Goal: Task Accomplishment & Management: Manage account settings

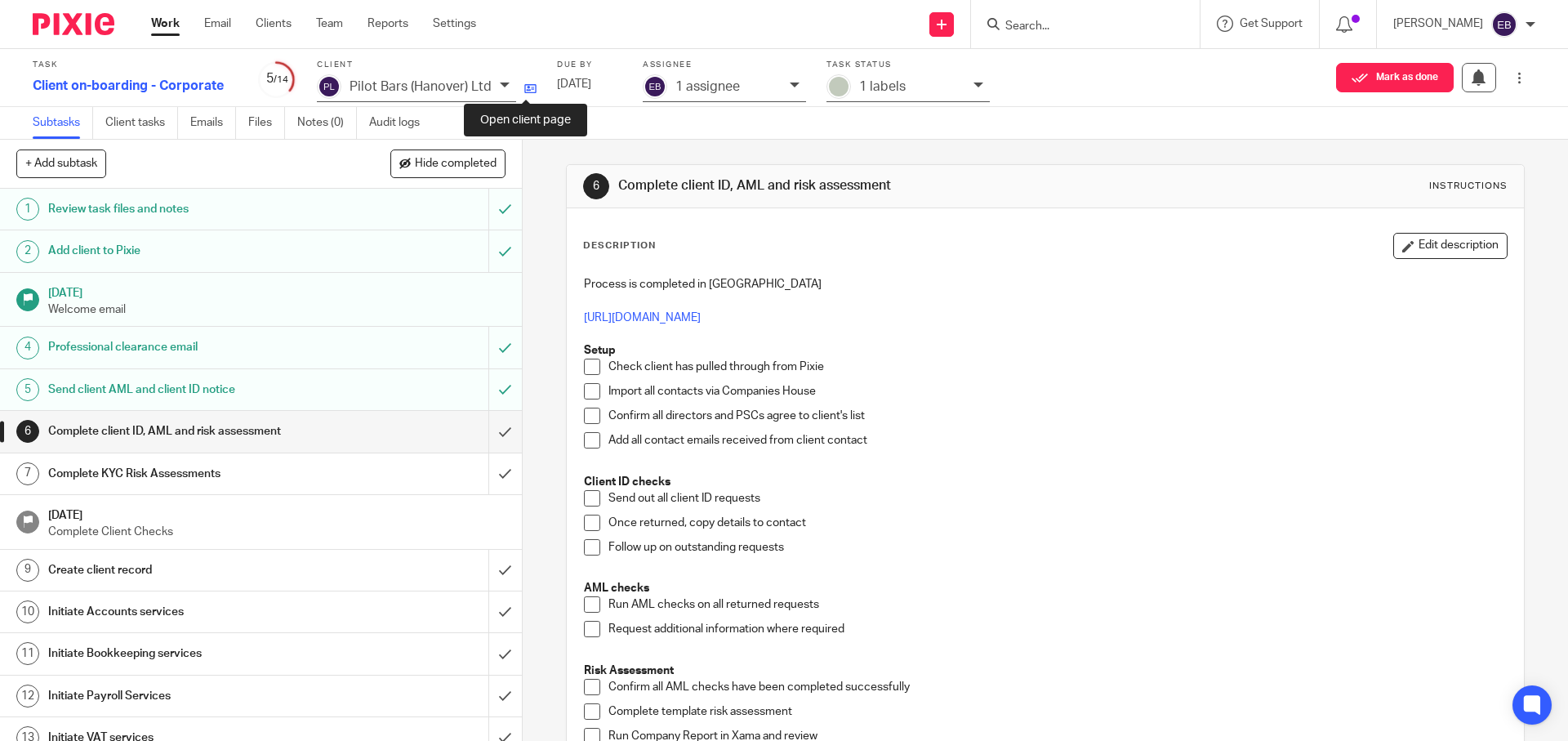
click at [528, 87] on icon at bounding box center [531, 89] width 12 height 12
click at [340, 610] on div "Initiate Accounts services" at bounding box center [260, 611] width 424 height 24
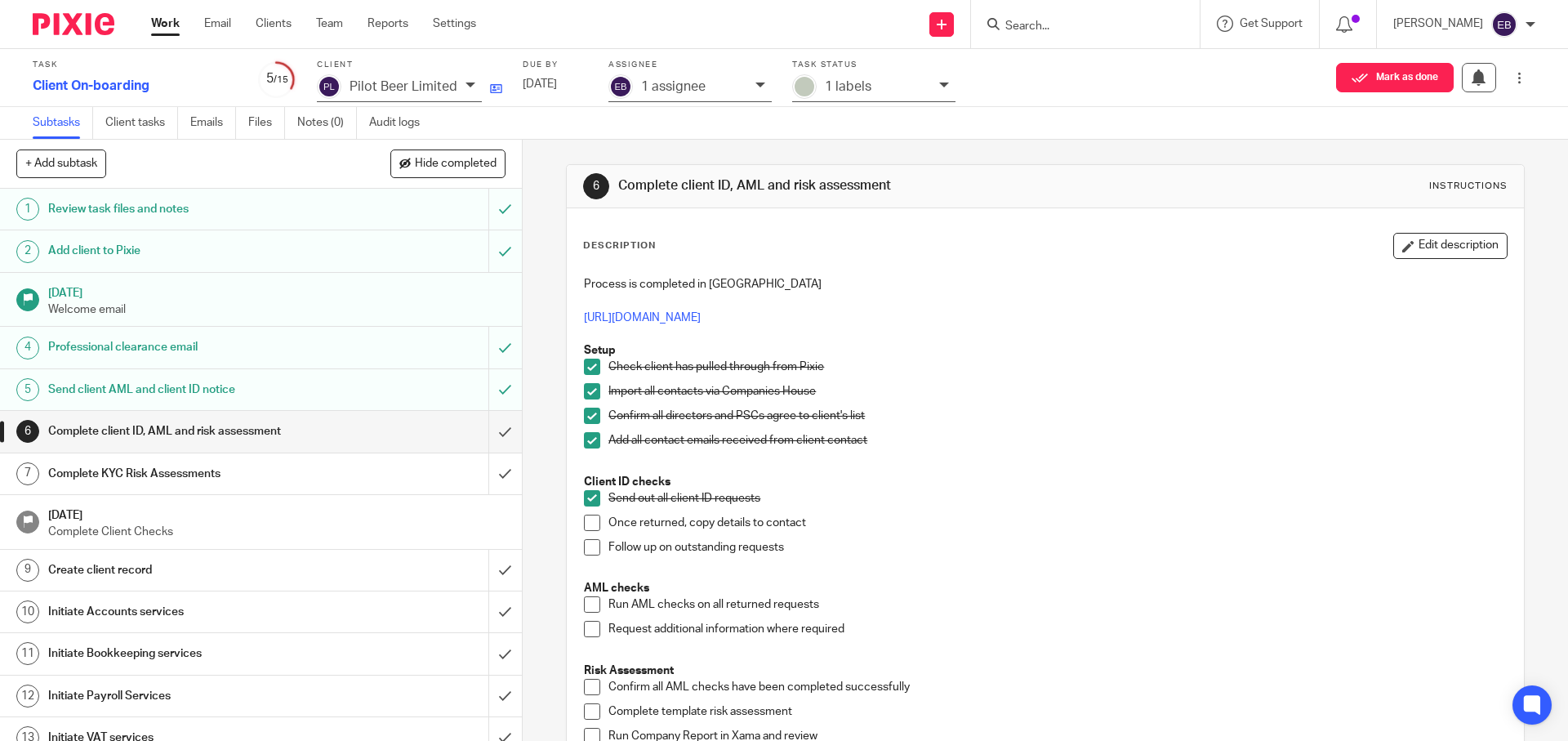
click at [496, 90] on icon at bounding box center [497, 89] width 12 height 12
click at [497, 86] on icon at bounding box center [497, 89] width 12 height 12
click at [494, 91] on icon at bounding box center [497, 89] width 12 height 12
click at [265, 625] on link "10 Initiate Accounts services" at bounding box center [244, 611] width 489 height 41
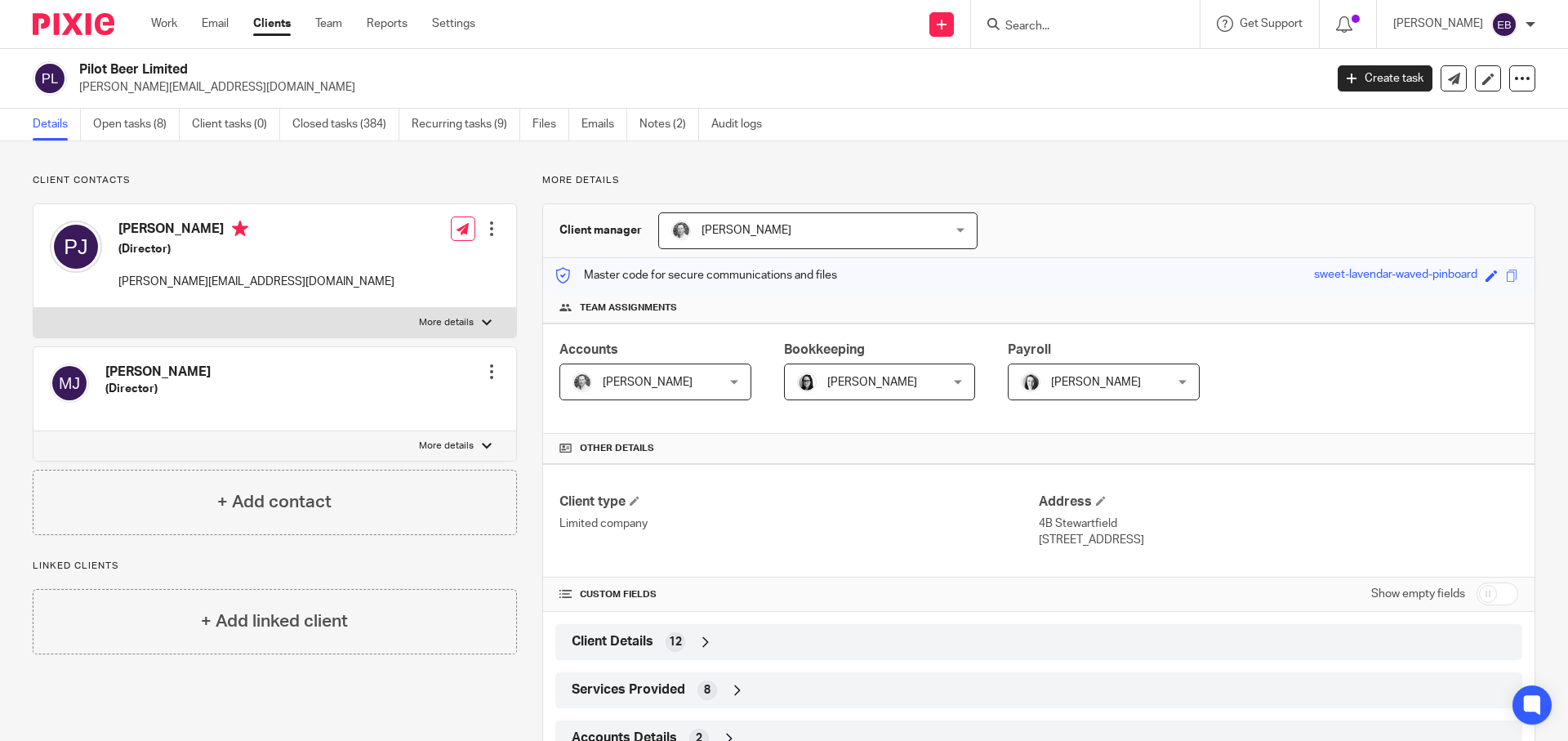
scroll to position [158, 0]
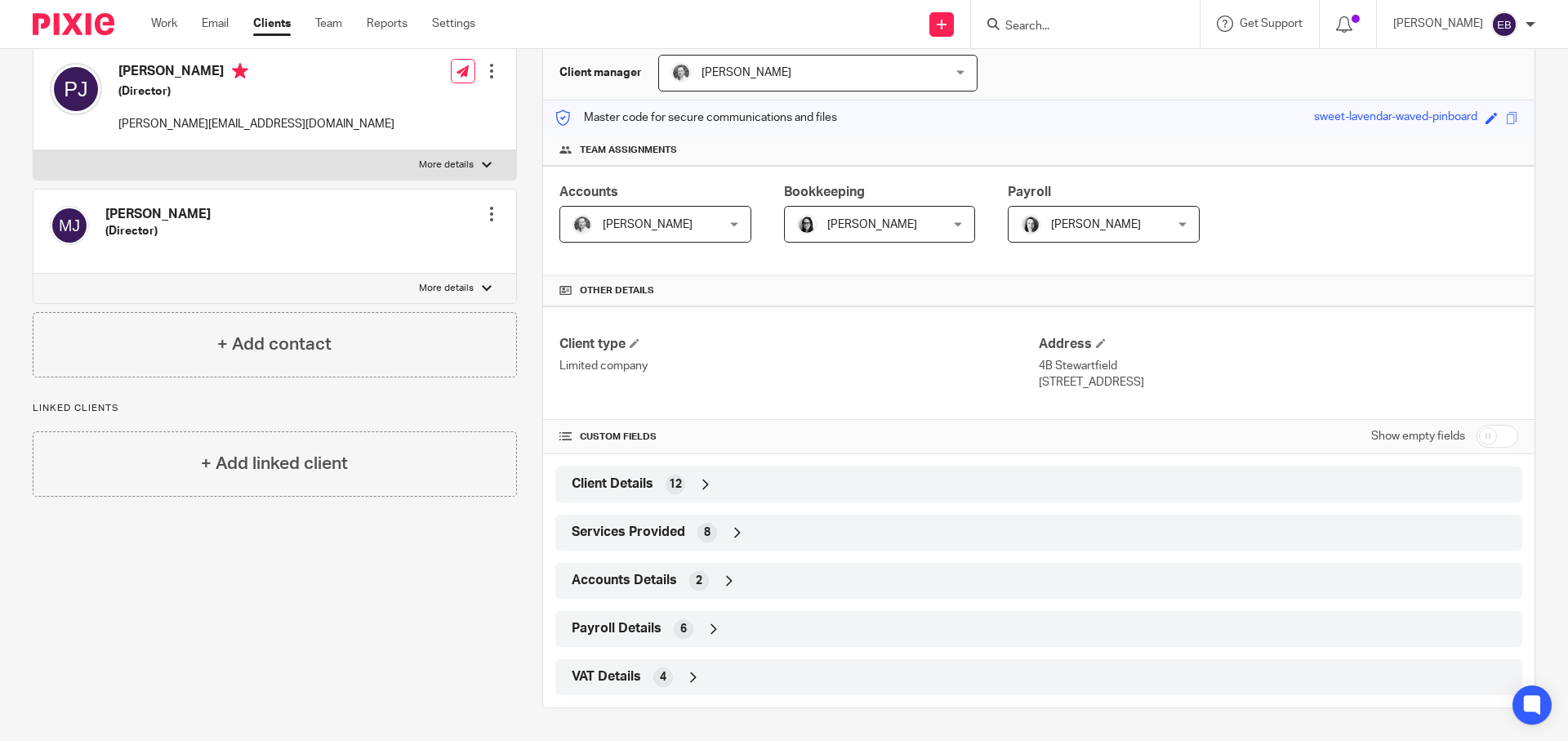
click at [631, 489] on span "Client Details" at bounding box center [612, 484] width 82 height 17
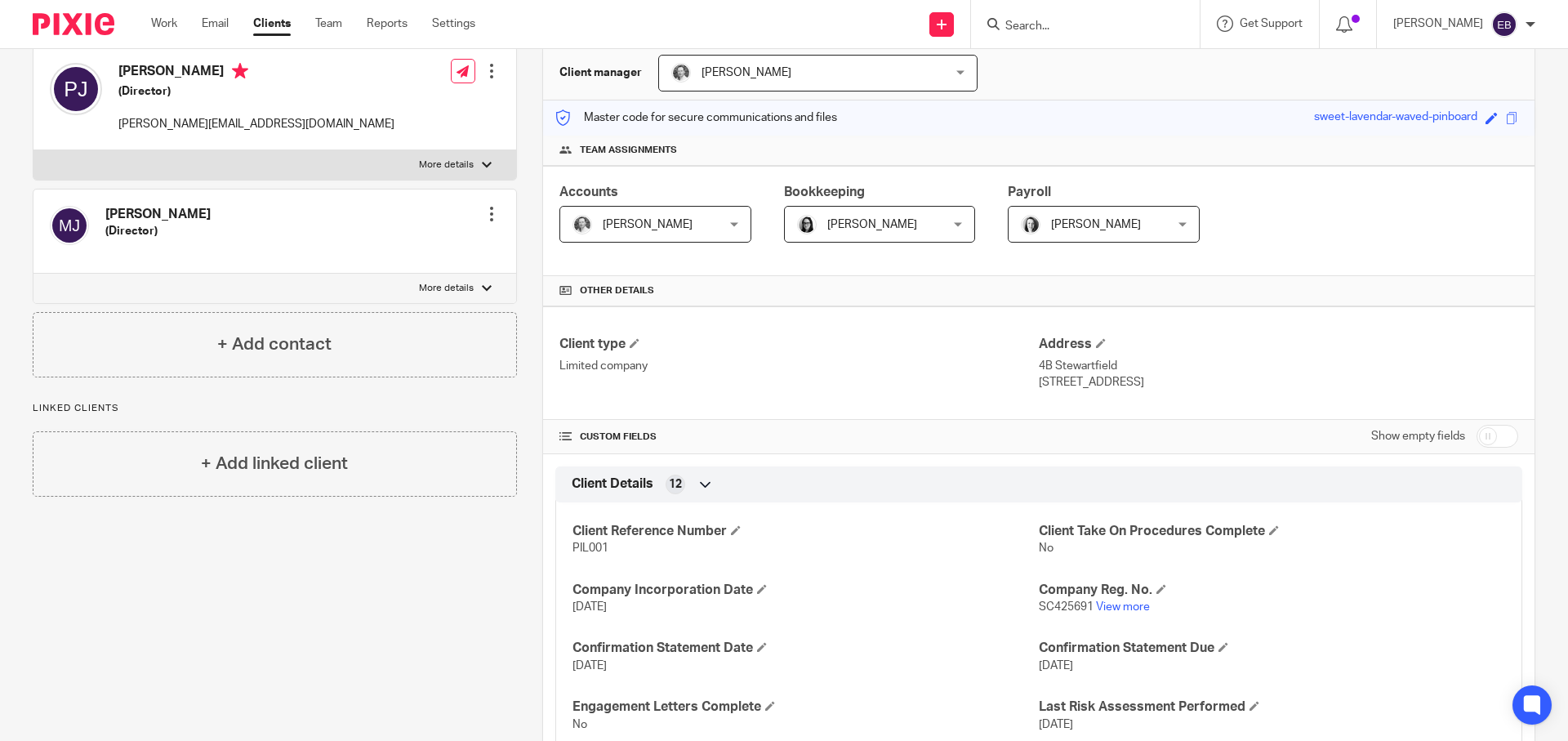
scroll to position [394, 0]
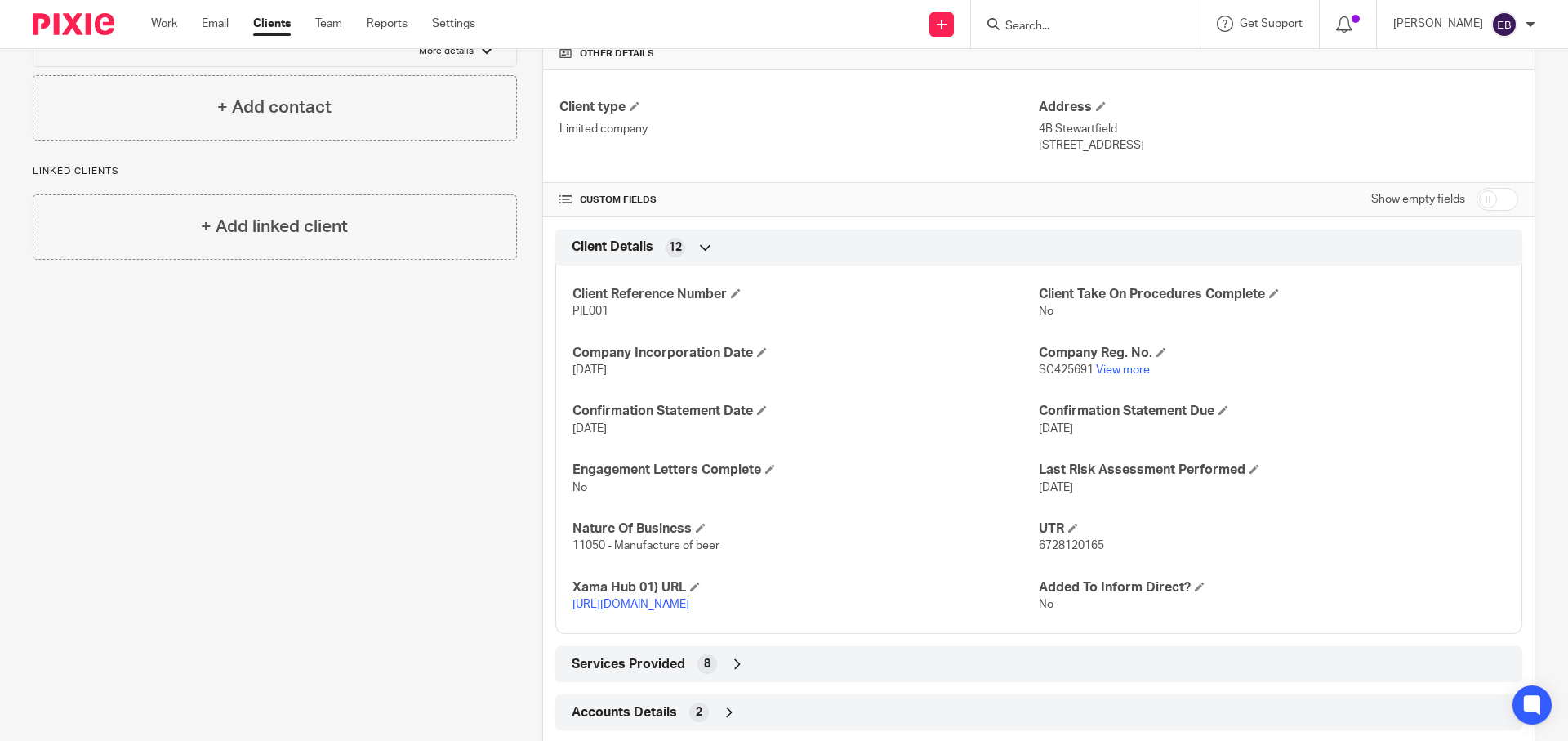
click at [1491, 204] on input "checkbox" at bounding box center [1497, 199] width 42 height 23
checkbox input "true"
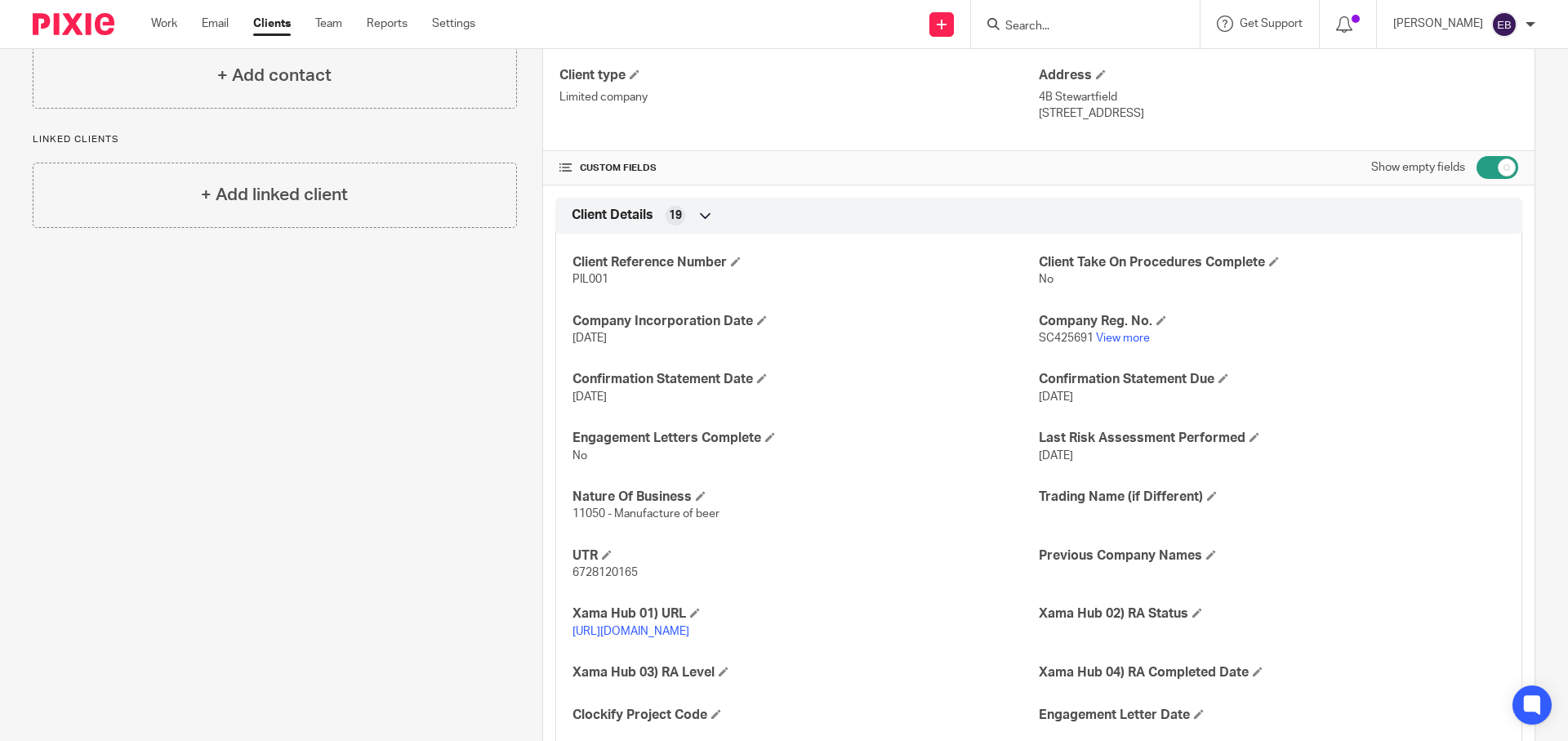
scroll to position [0, 0]
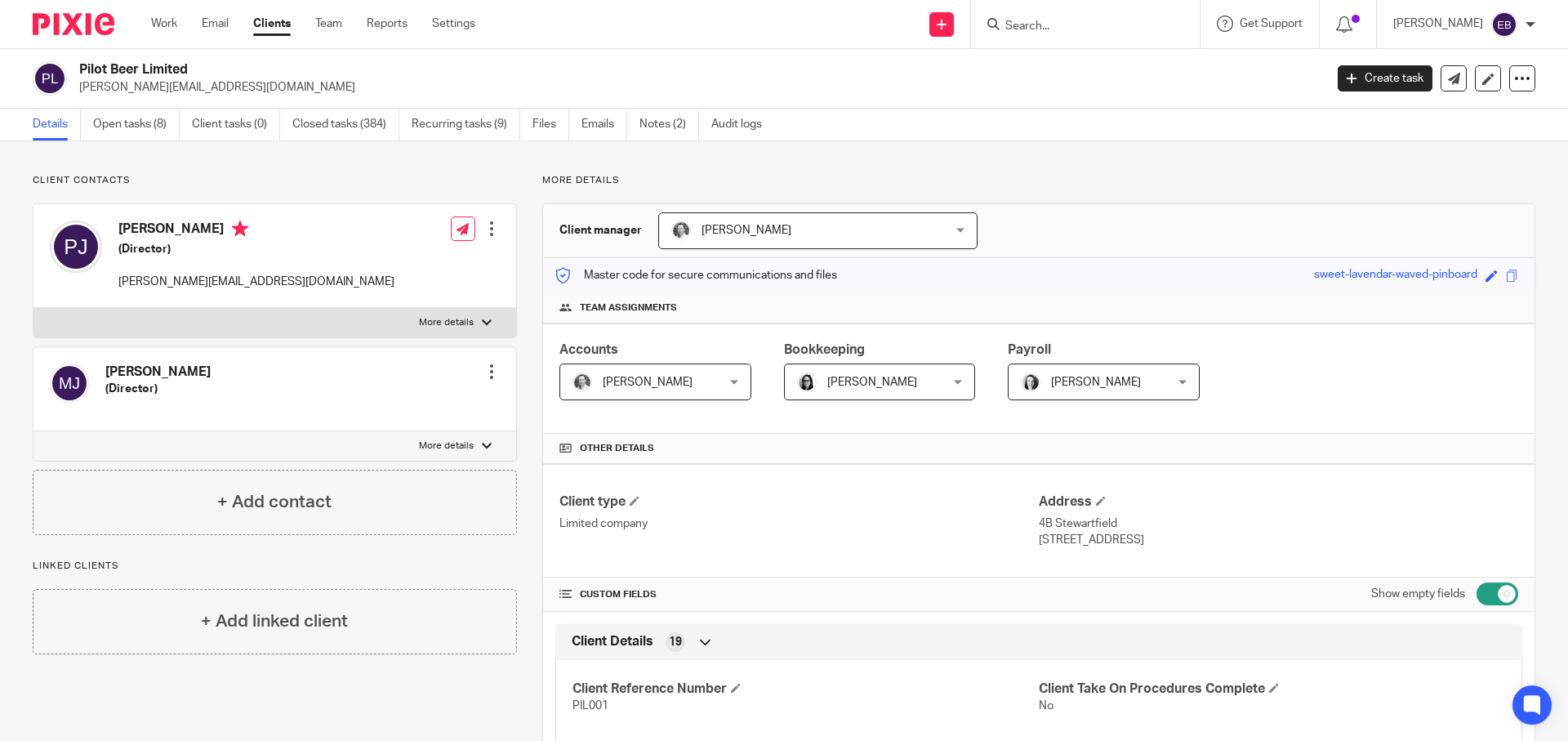
click at [1085, 29] on input "Search" at bounding box center [1077, 27] width 147 height 15
click at [1121, 522] on p "4B Stewartfield" at bounding box center [1279, 523] width 479 height 17
drag, startPoint x: 1139, startPoint y: 534, endPoint x: 1092, endPoint y: 536, distance: 47.0
click at [1092, 536] on p "Edinburgh, EH6 5RQ" at bounding box center [1279, 539] width 479 height 17
copy p "EH6 5RQ"
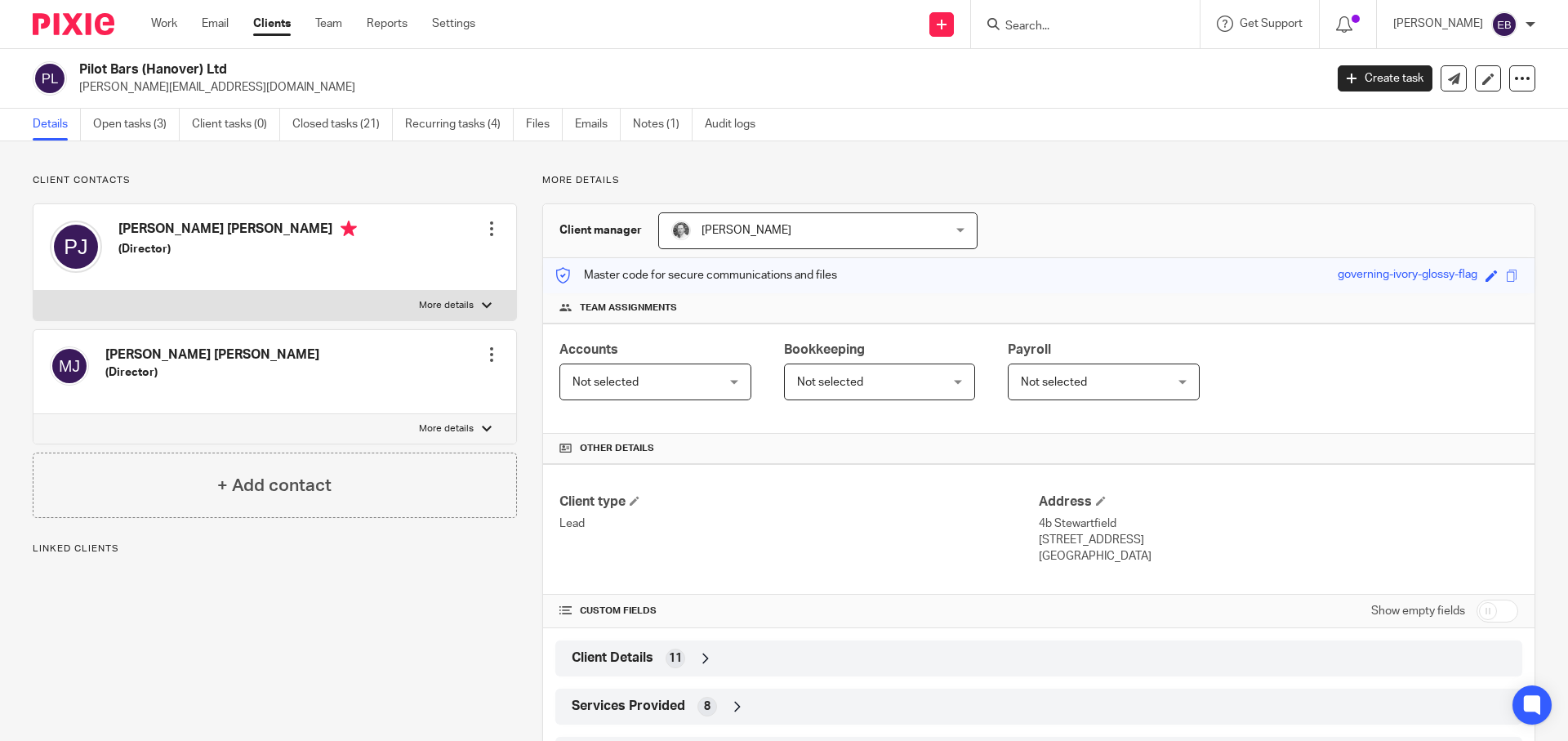
scroll to position [174, 0]
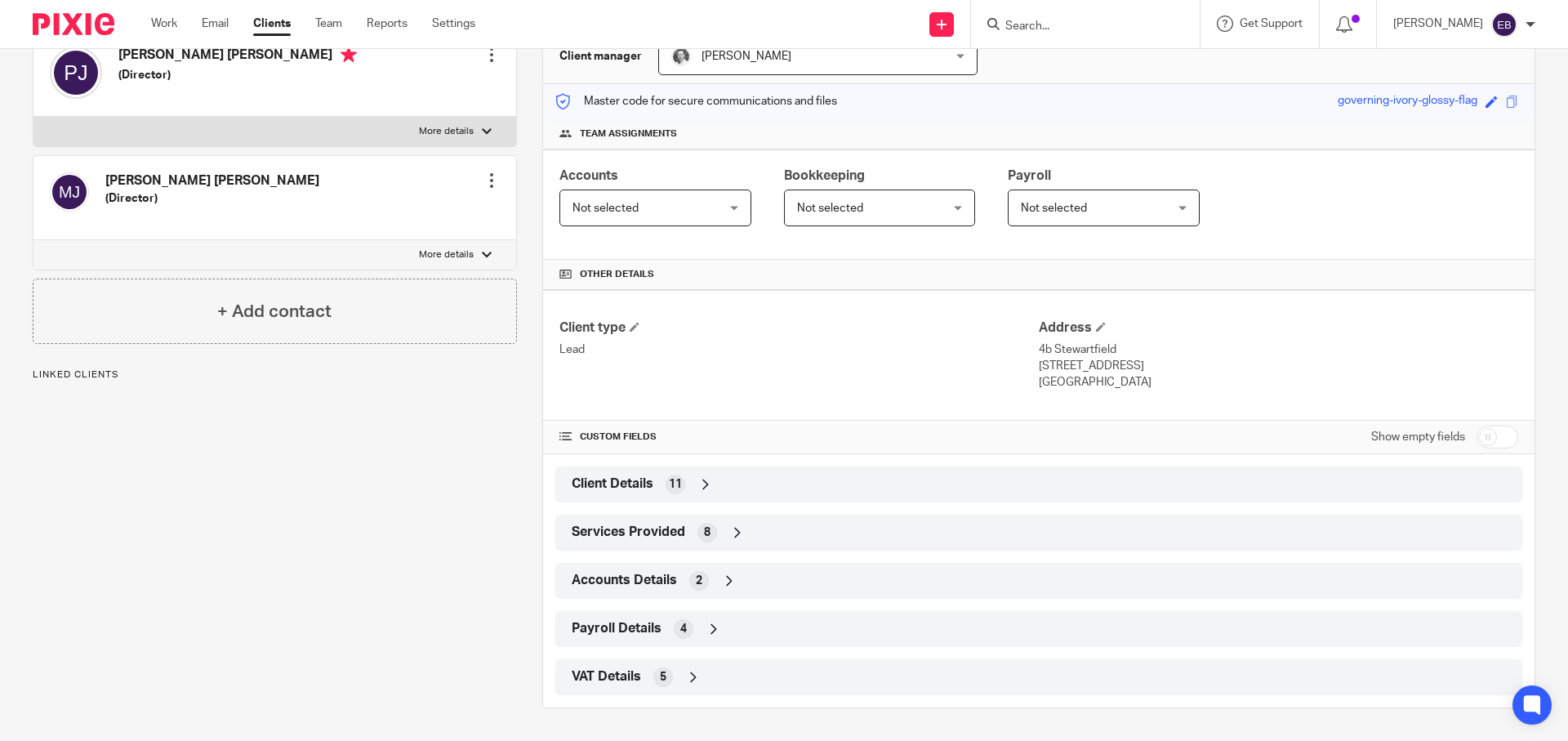
click at [589, 483] on span "Client Details" at bounding box center [612, 484] width 82 height 17
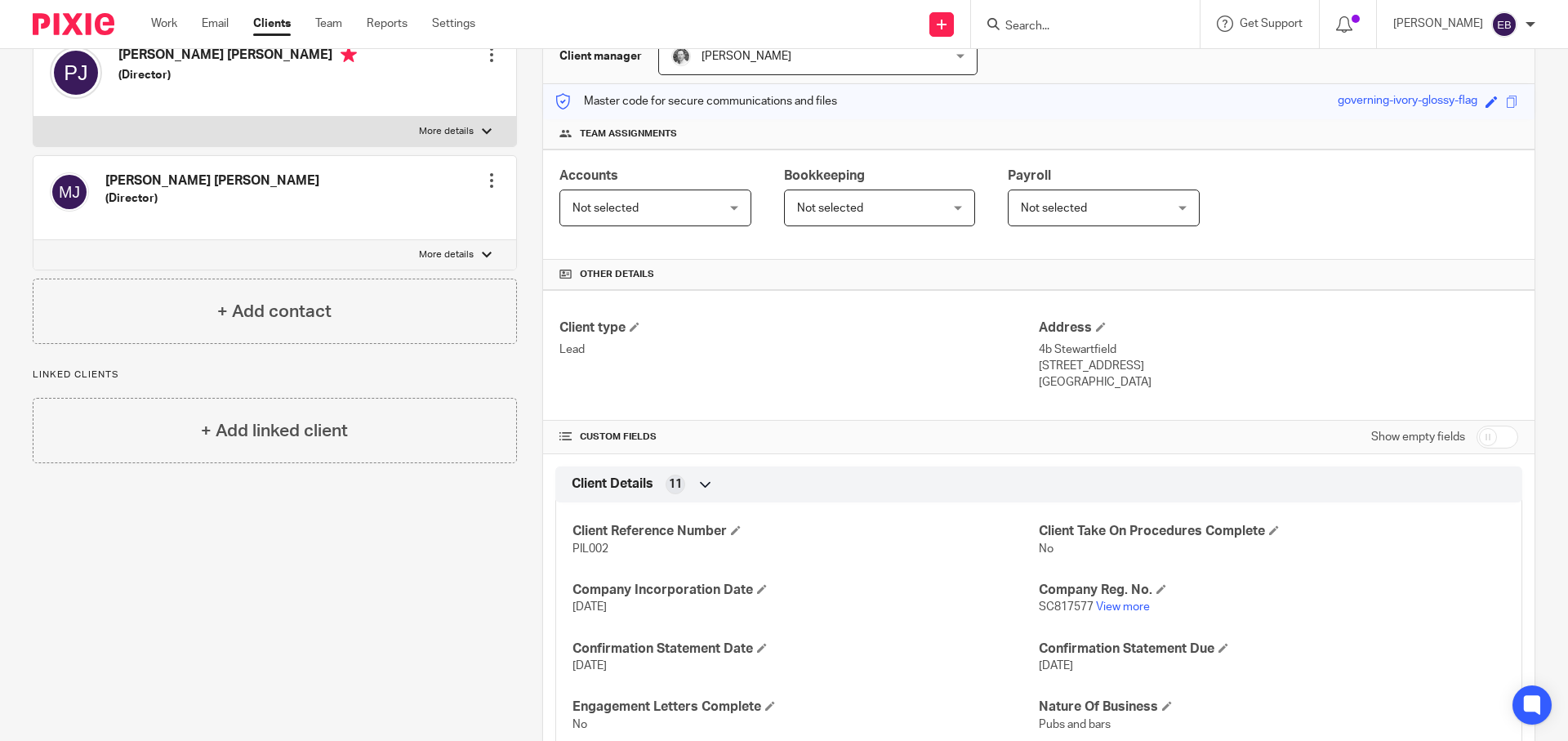
scroll to position [520, 0]
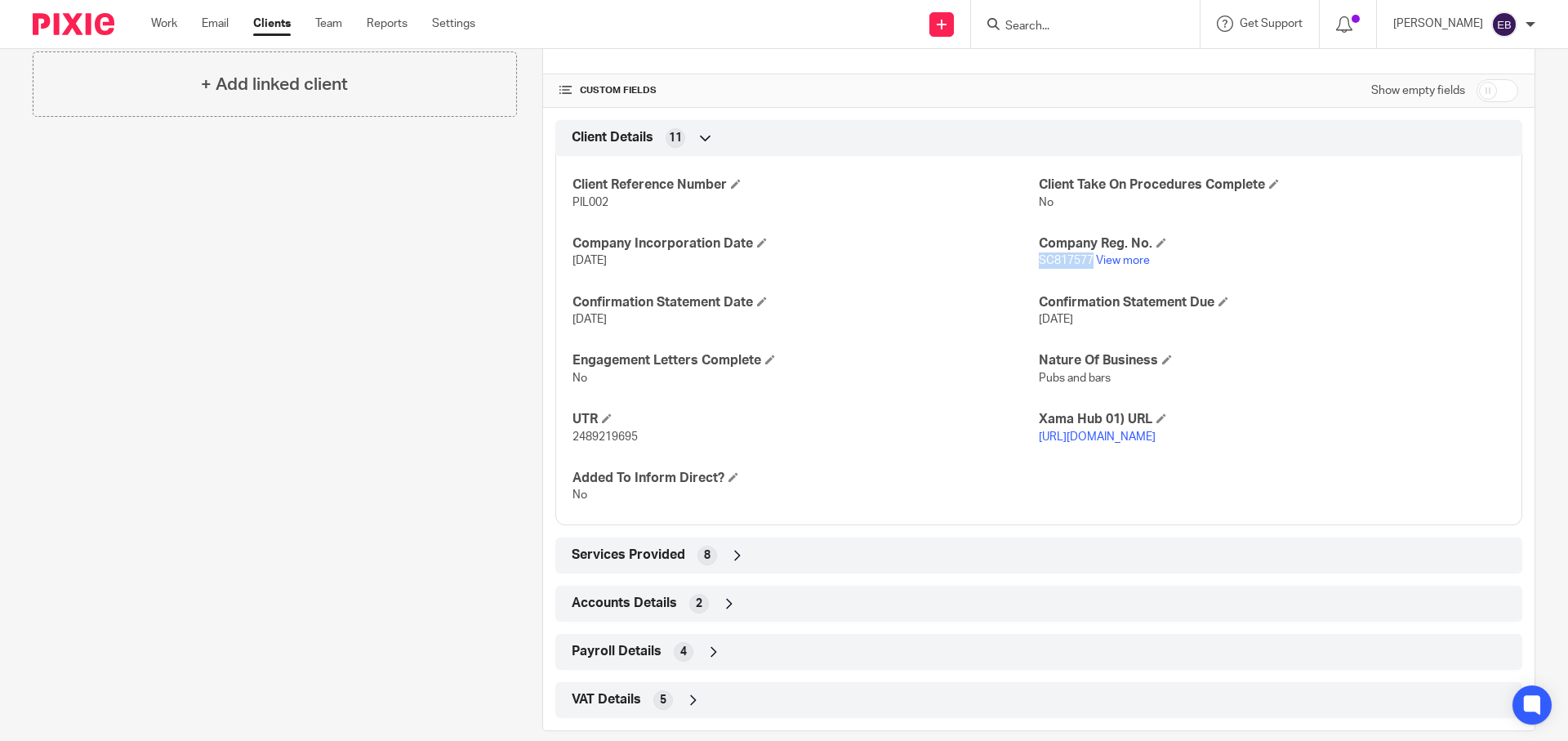
drag, startPoint x: 1083, startPoint y: 262, endPoint x: 1033, endPoint y: 261, distance: 50.0
click at [1039, 261] on span "SC817577" at bounding box center [1066, 260] width 55 height 11
copy span "SC817577"
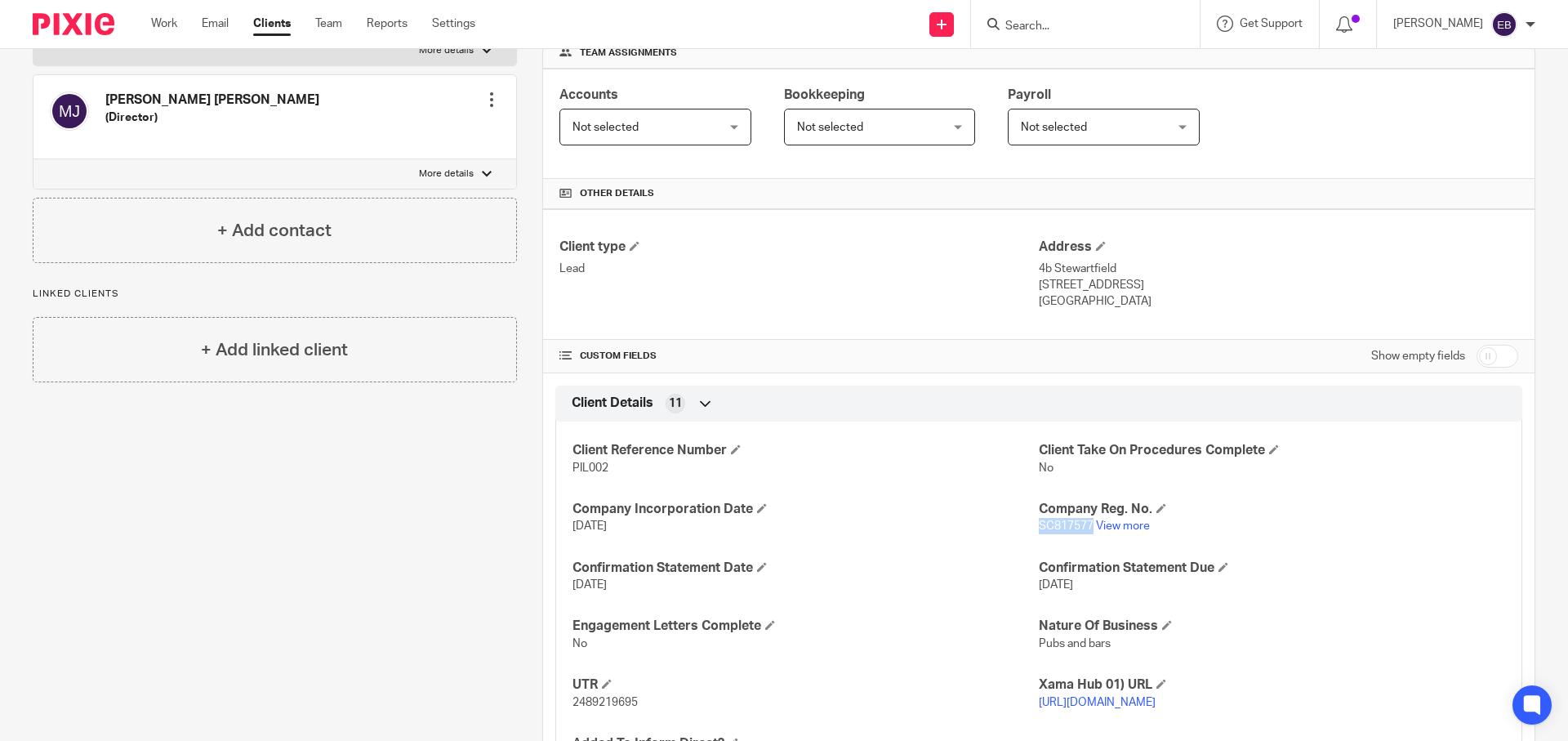
scroll to position [557, 0]
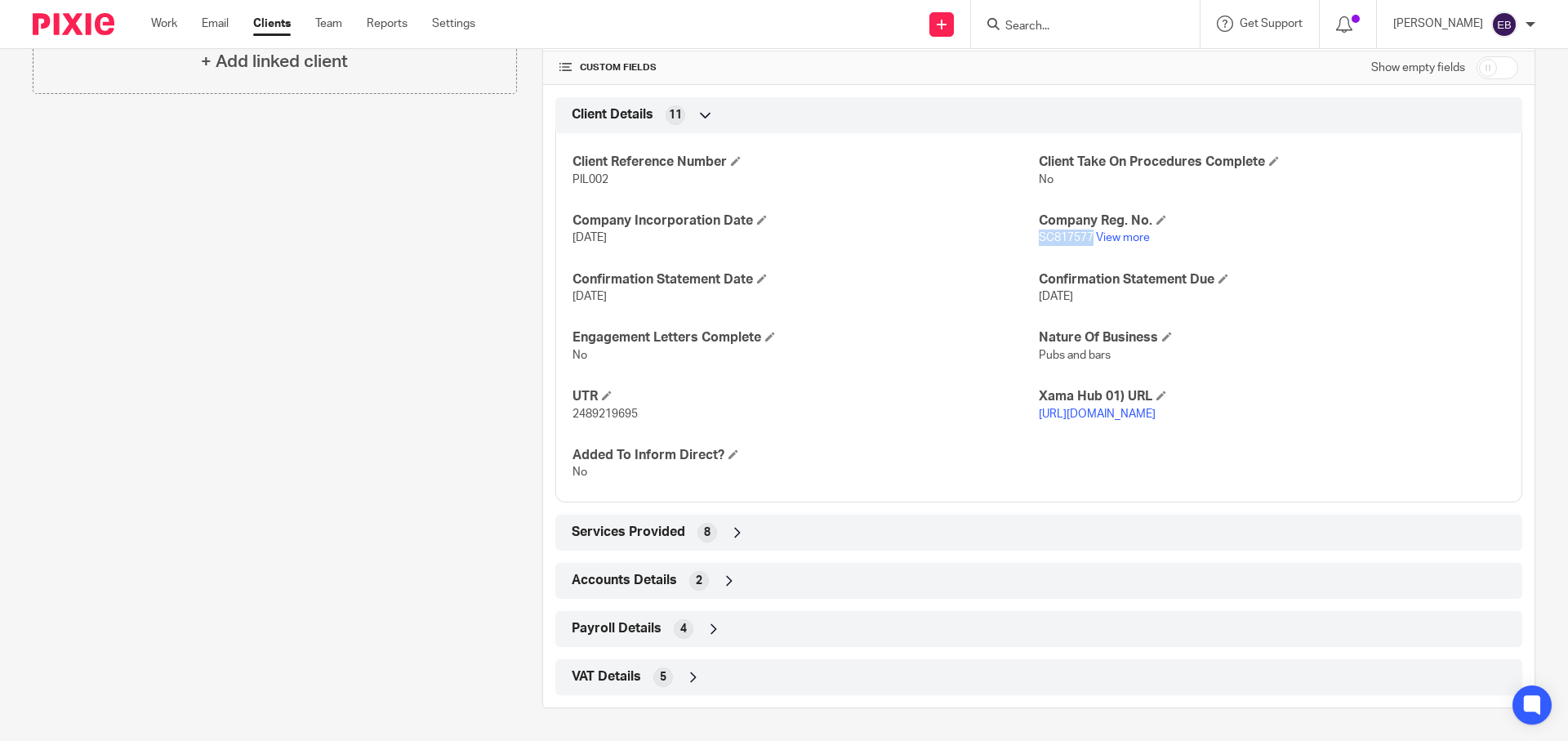
click at [1071, 232] on span "SC817577" at bounding box center [1066, 237] width 55 height 11
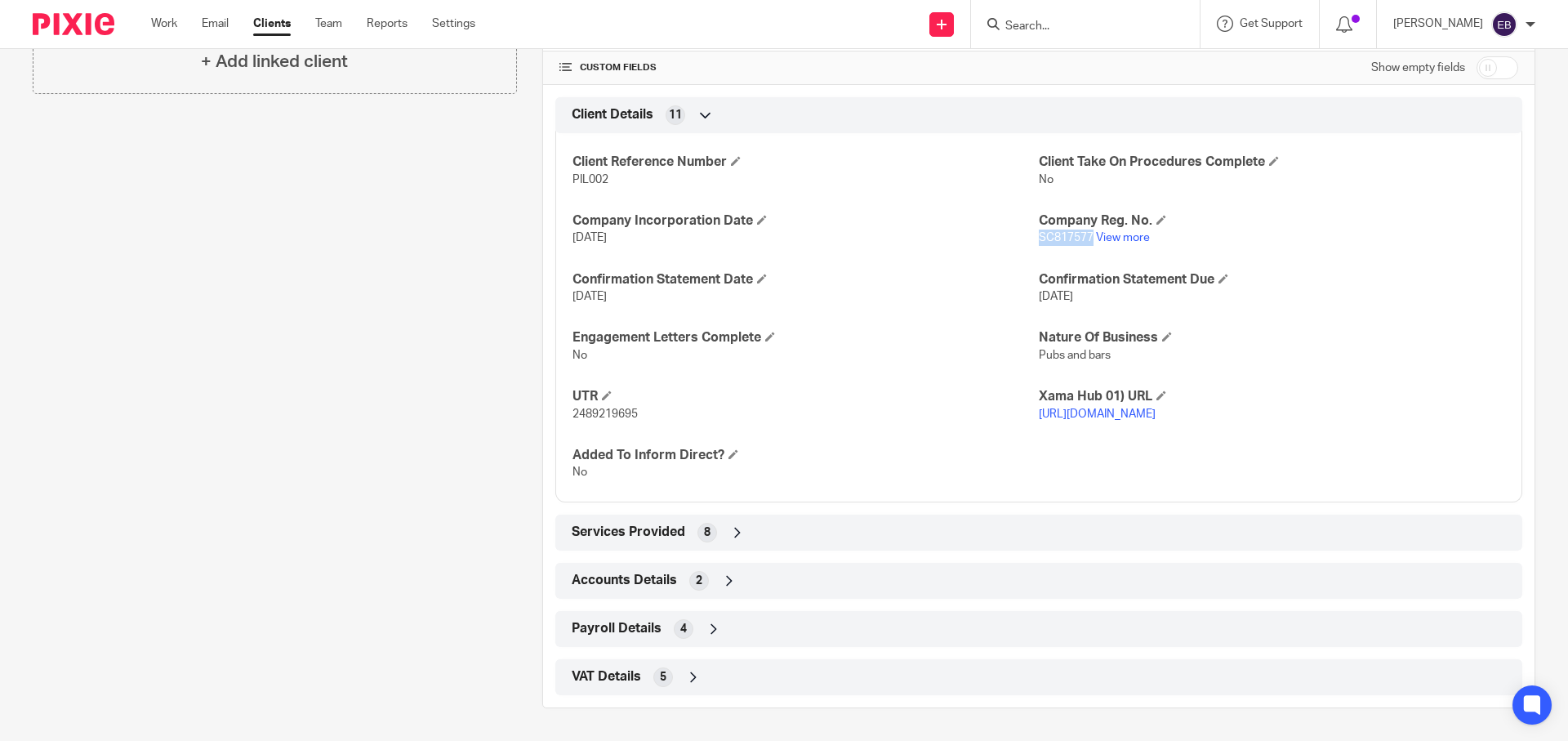
click at [1071, 232] on span "SC817577" at bounding box center [1066, 237] width 55 height 11
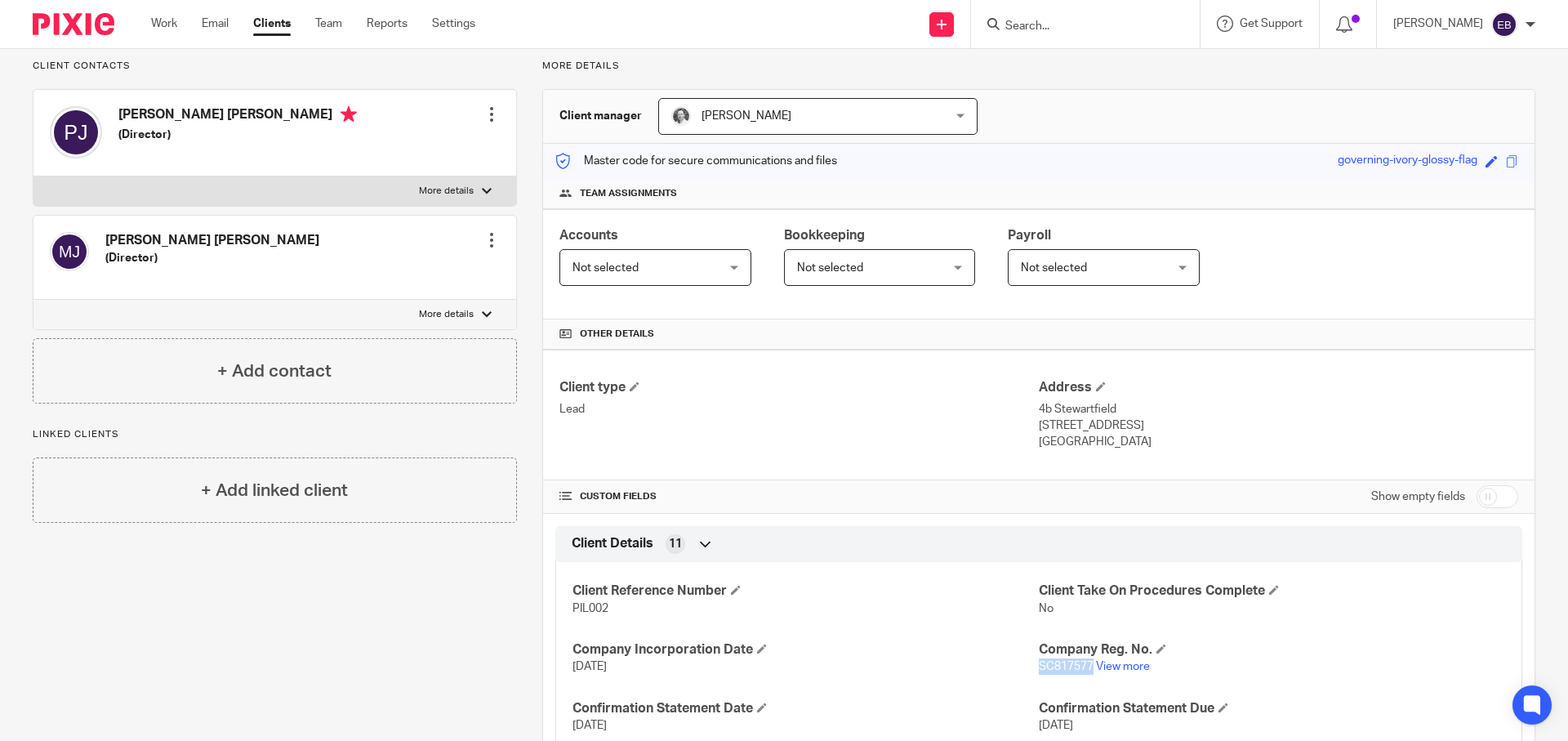
scroll to position [136, 0]
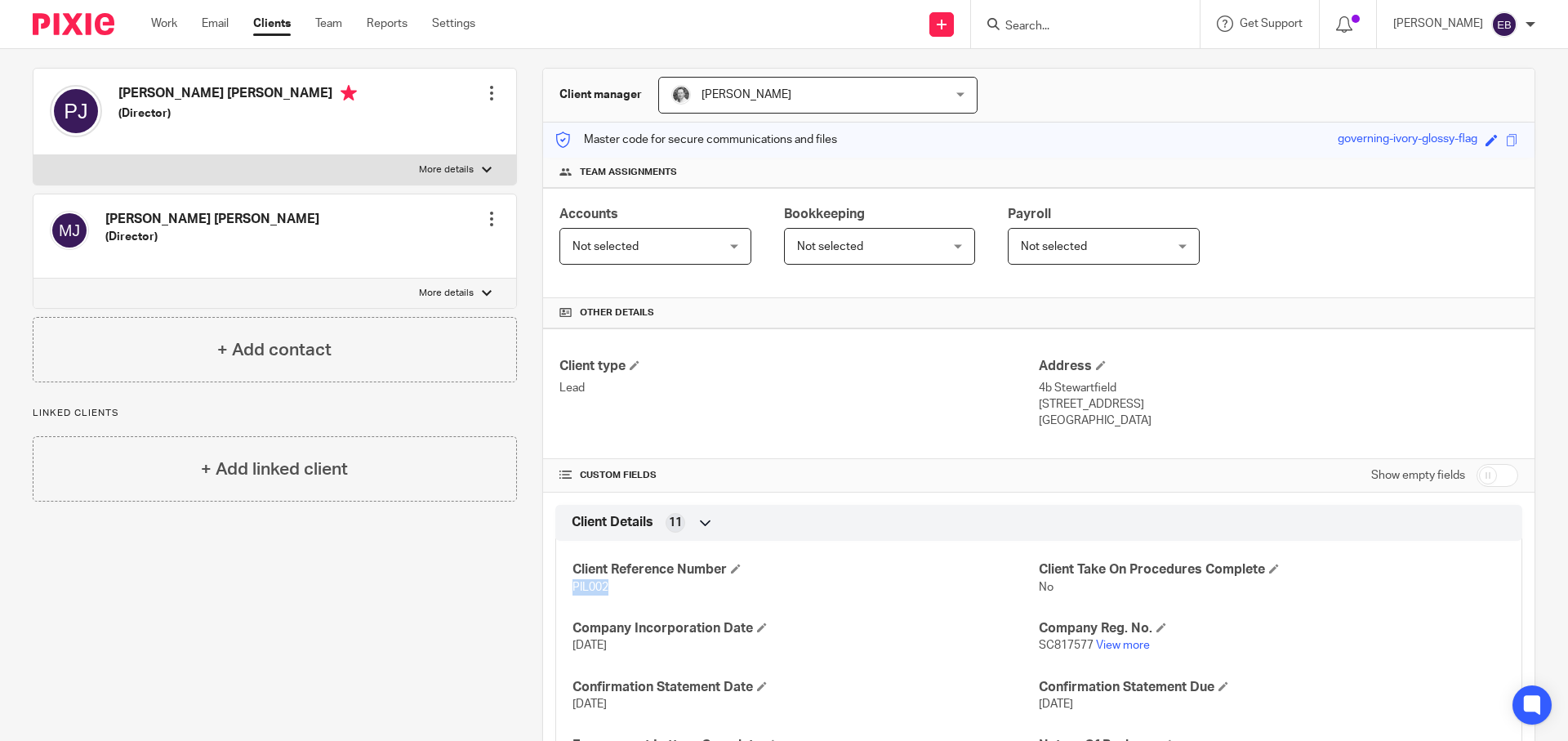
drag, startPoint x: 605, startPoint y: 591, endPoint x: 561, endPoint y: 592, distance: 44.0
click at [561, 592] on div "Client Reference Number PIL002 Client Take On Procedures Complete No Company In…" at bounding box center [1039, 719] width 967 height 381
copy span "PIL002"
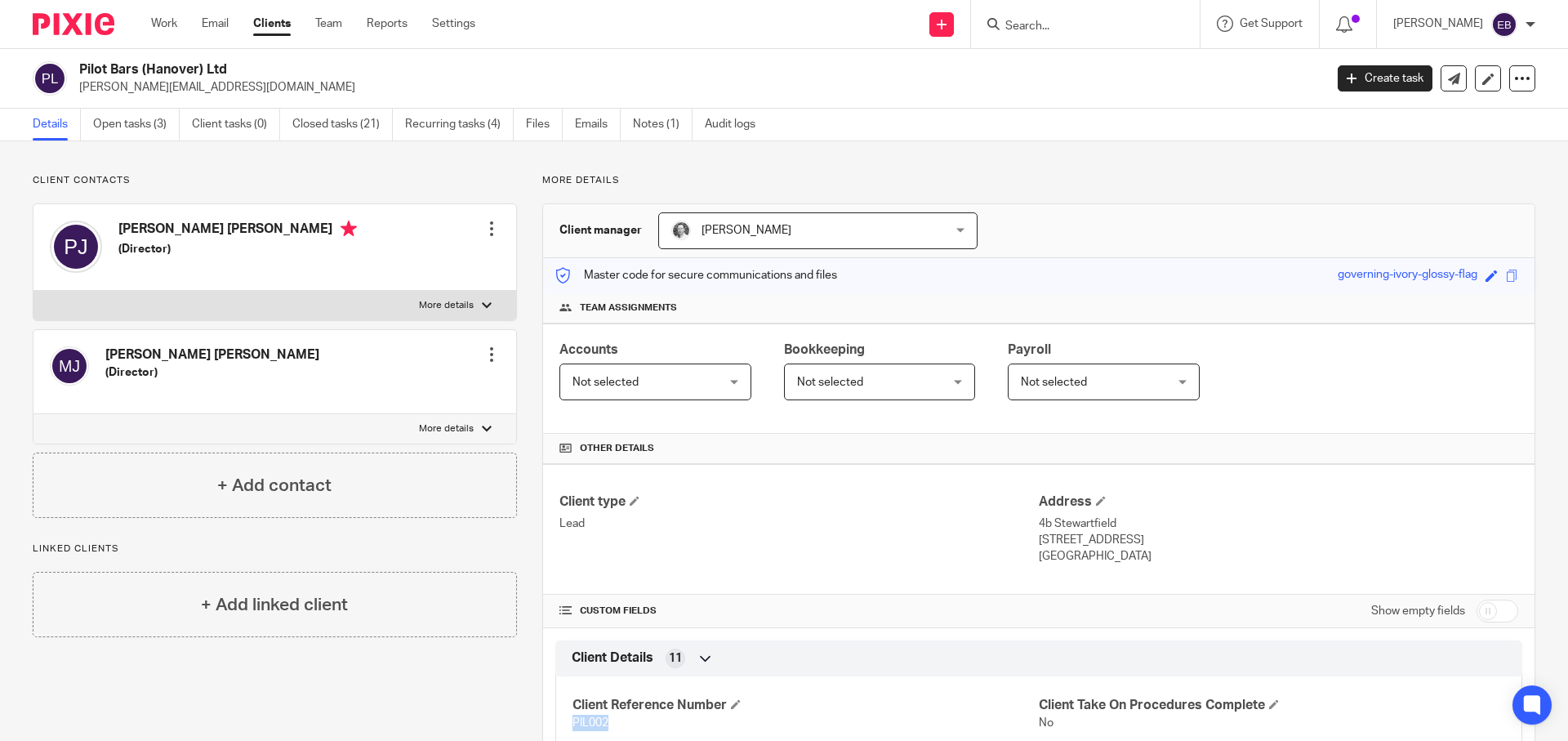
scroll to position [201, 0]
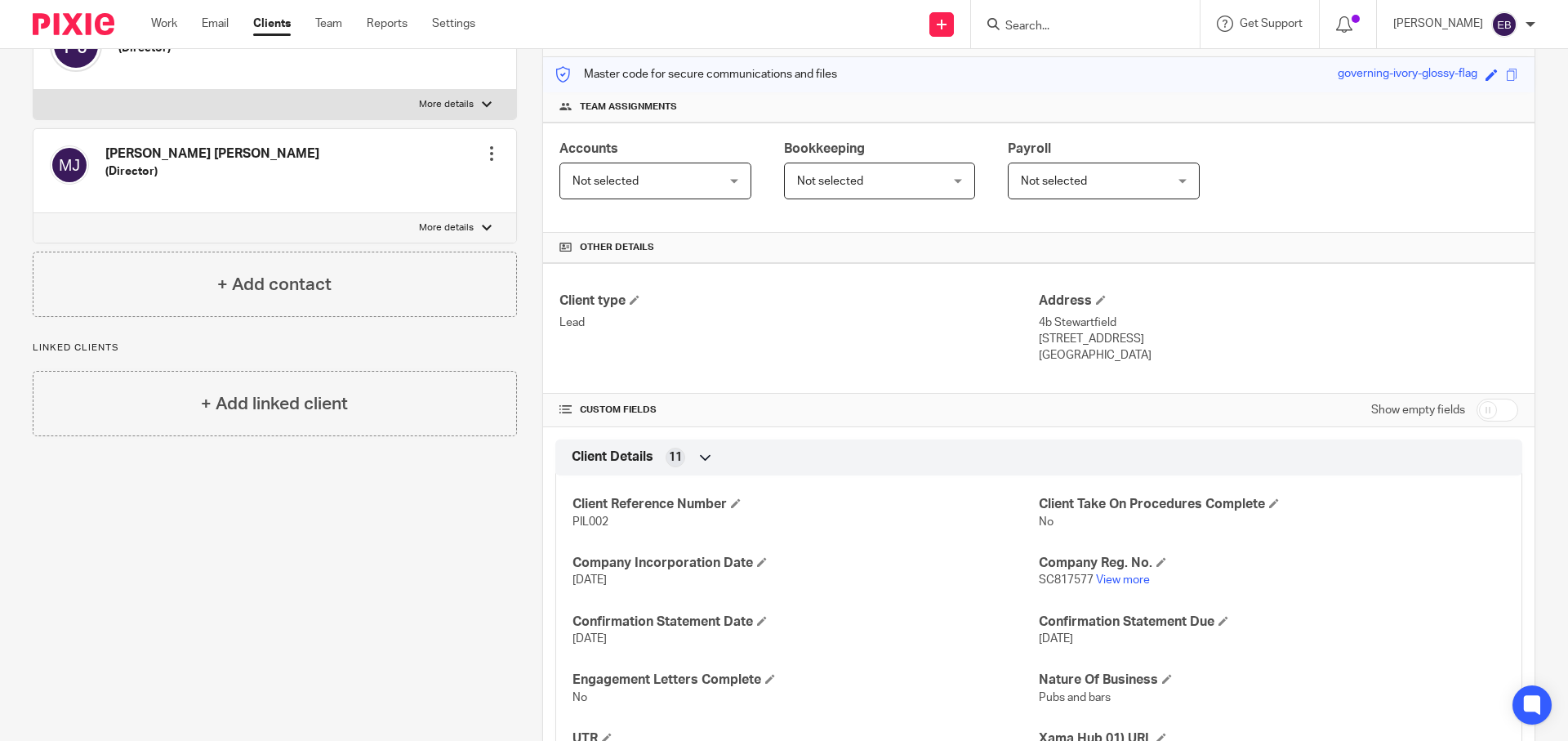
click at [1071, 579] on span "SC817577" at bounding box center [1066, 579] width 55 height 11
click at [1070, 580] on span "SC817577" at bounding box center [1066, 579] width 55 height 11
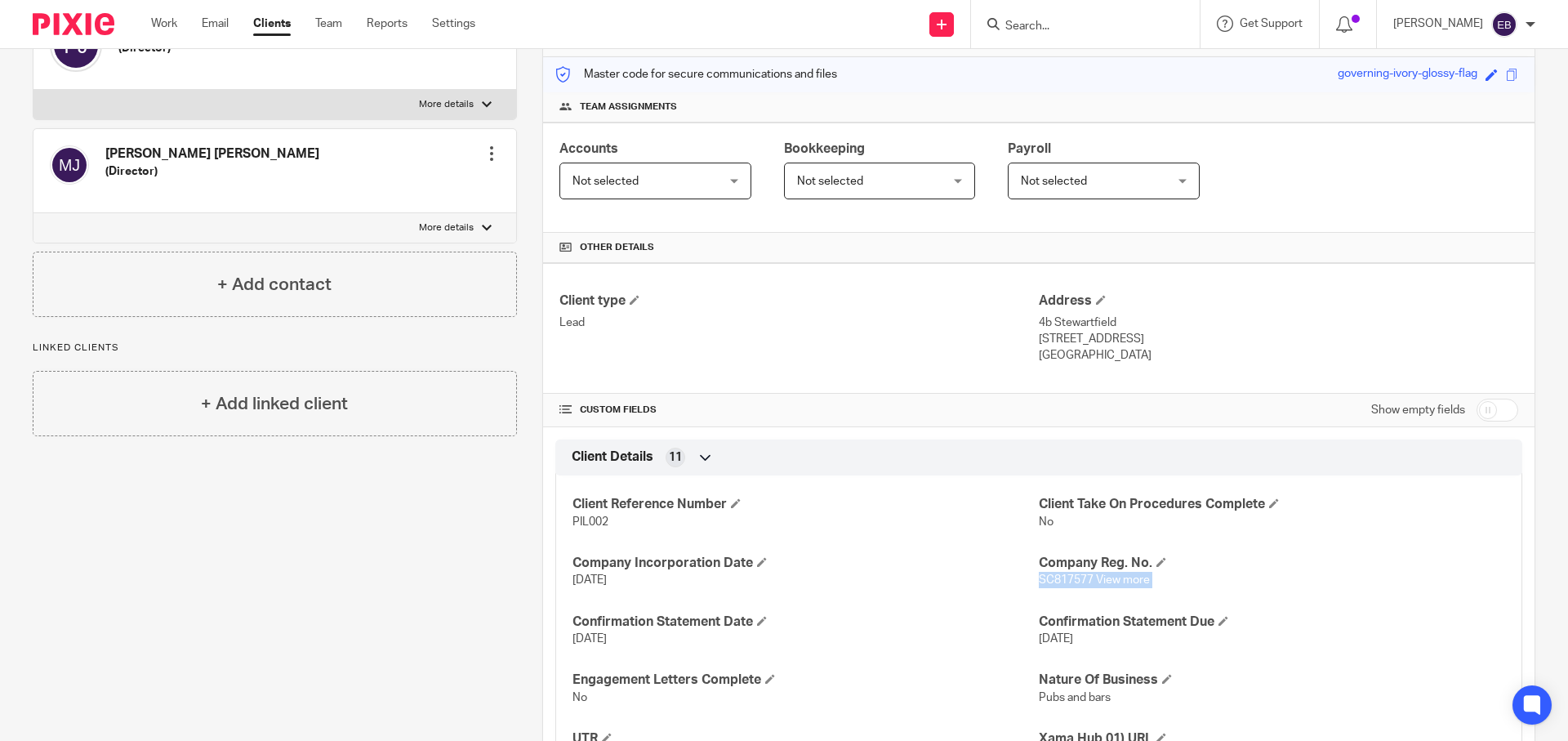
click at [1070, 580] on span "SC817577" at bounding box center [1066, 579] width 55 height 11
click at [1069, 580] on span "SC817577" at bounding box center [1066, 579] width 55 height 11
drag, startPoint x: 1085, startPoint y: 581, endPoint x: 1032, endPoint y: 585, distance: 53.2
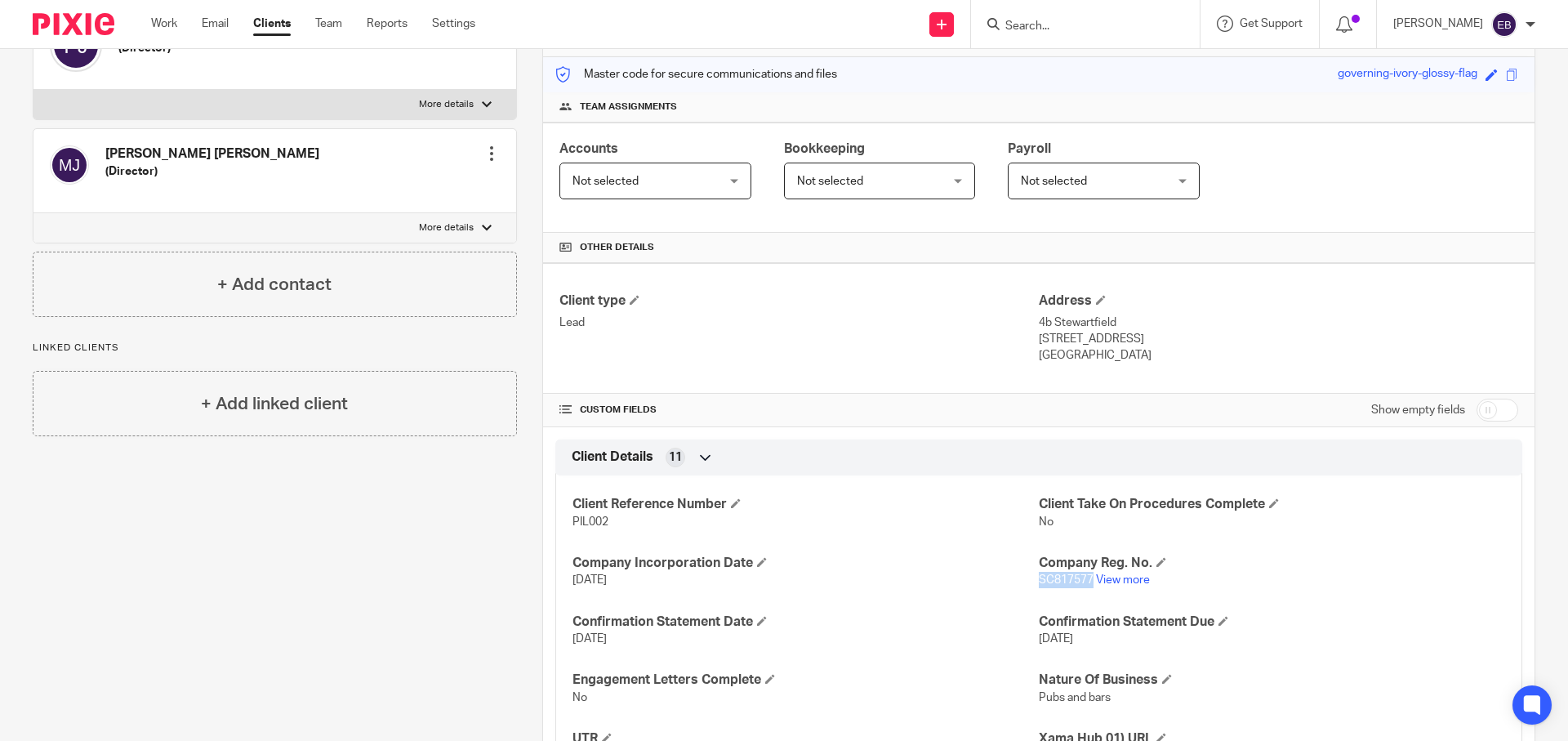
click at [1039, 585] on span "SC817577" at bounding box center [1066, 579] width 55 height 11
copy span "SC817577"
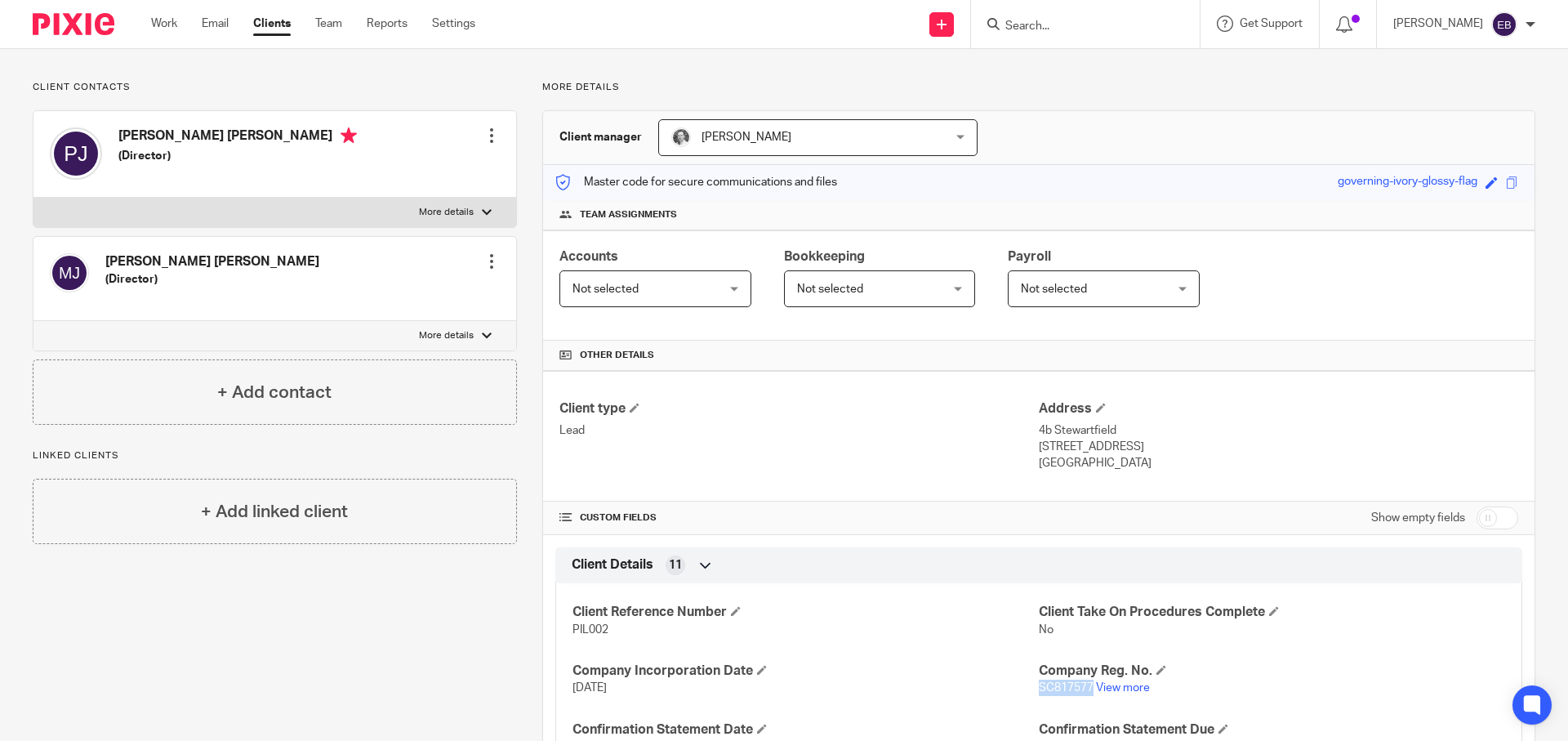
scroll to position [174, 0]
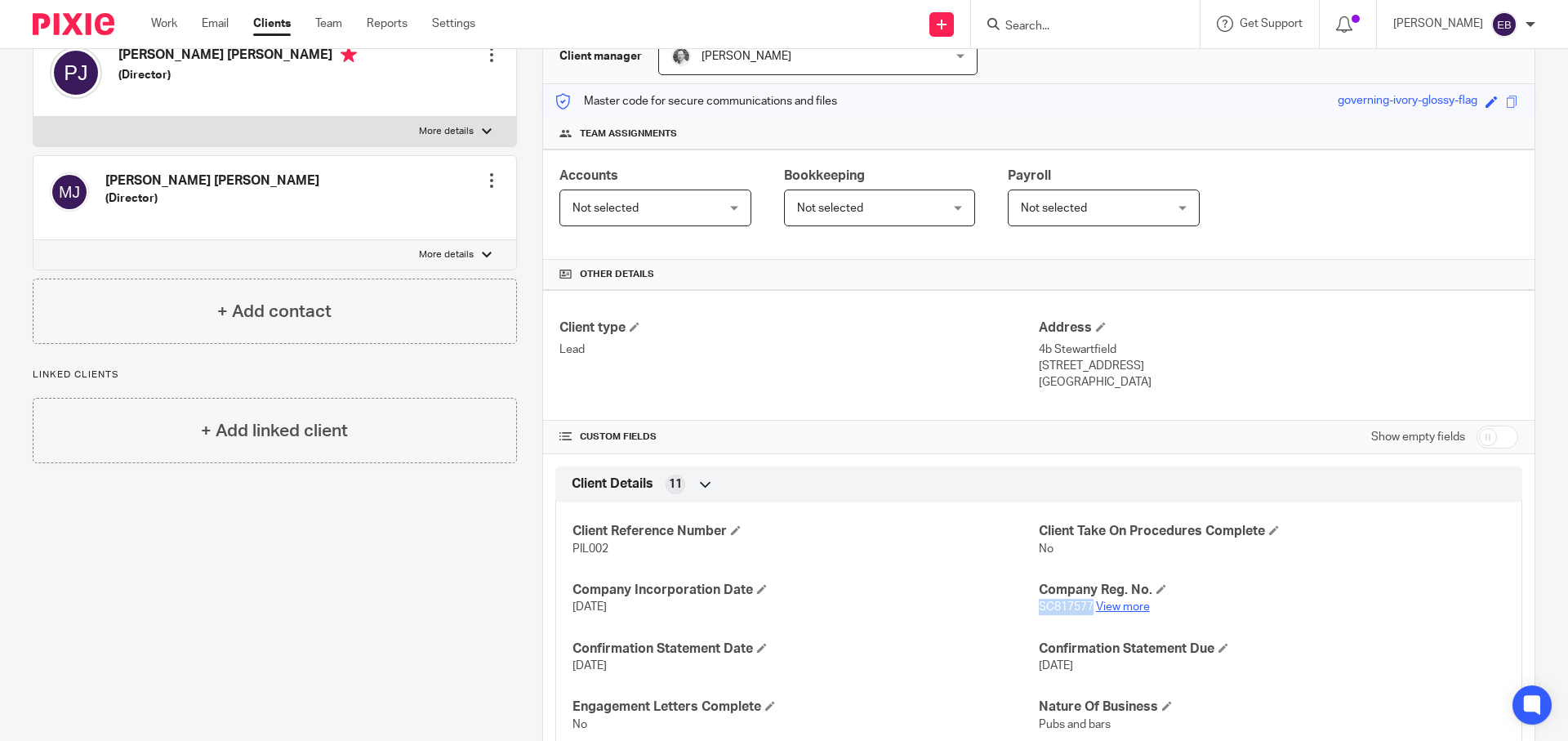
click at [1119, 609] on link "View more" at bounding box center [1123, 606] width 54 height 11
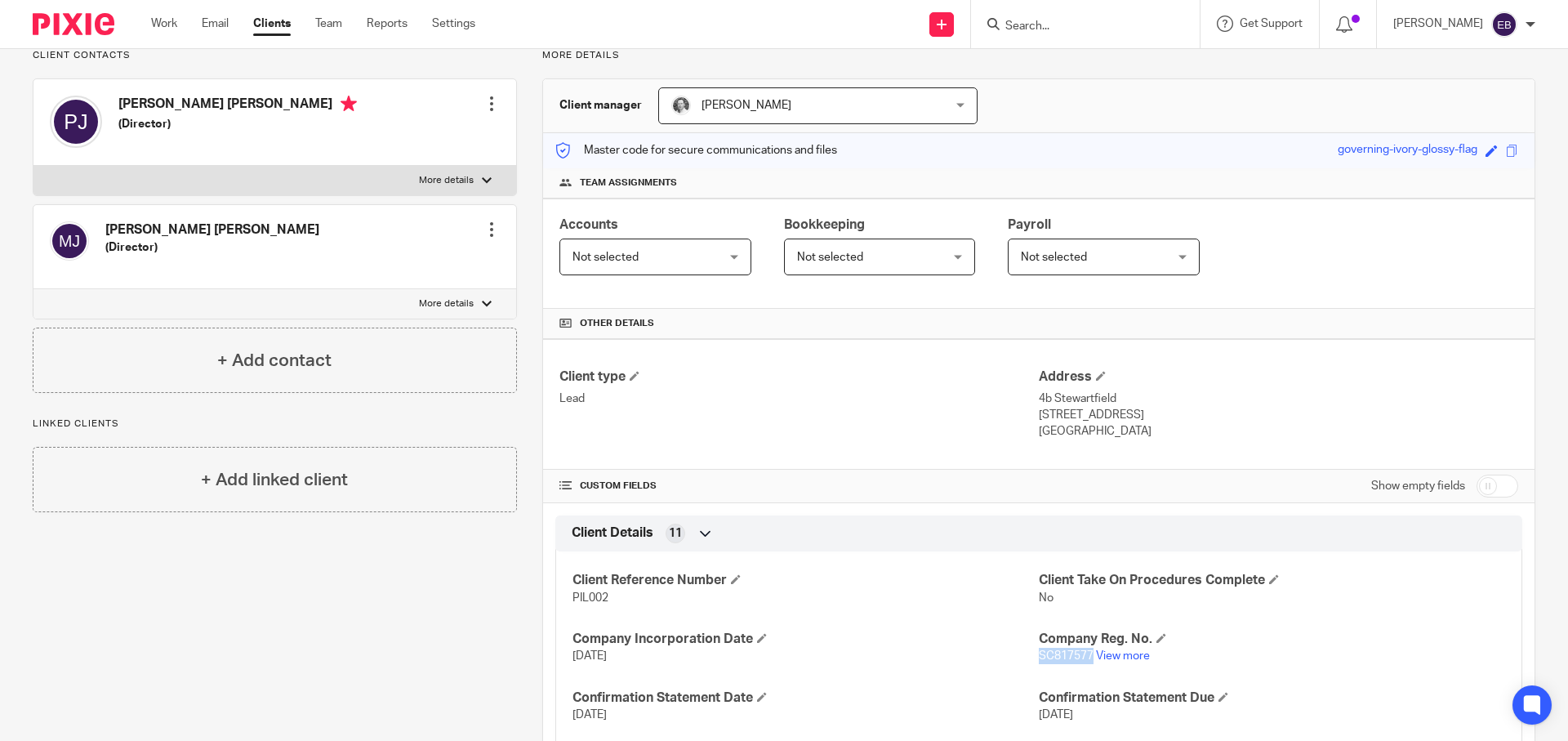
scroll to position [0, 0]
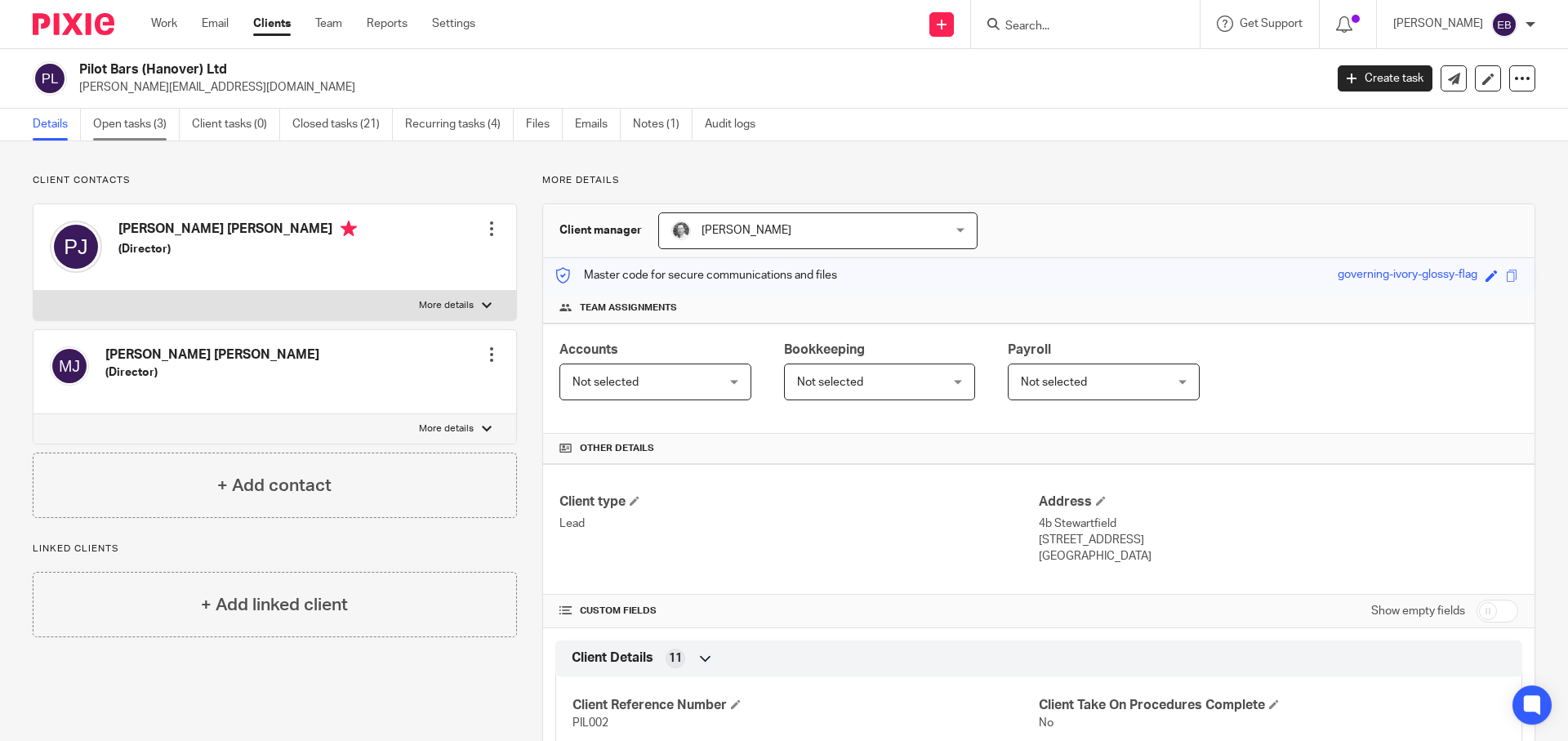
click at [161, 117] on link "Open tasks (3)" at bounding box center [136, 125] width 86 height 32
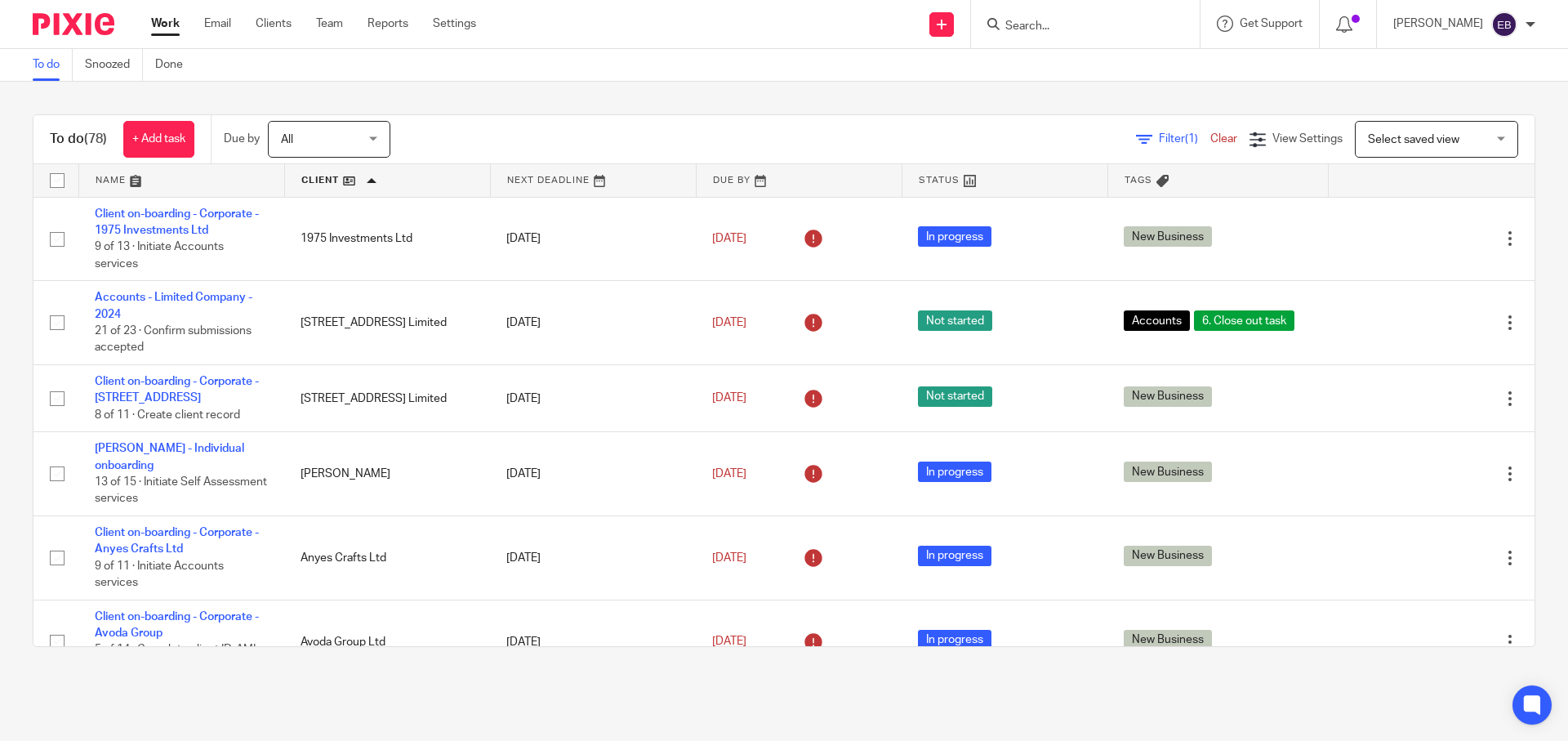
scroll to position [4330, 0]
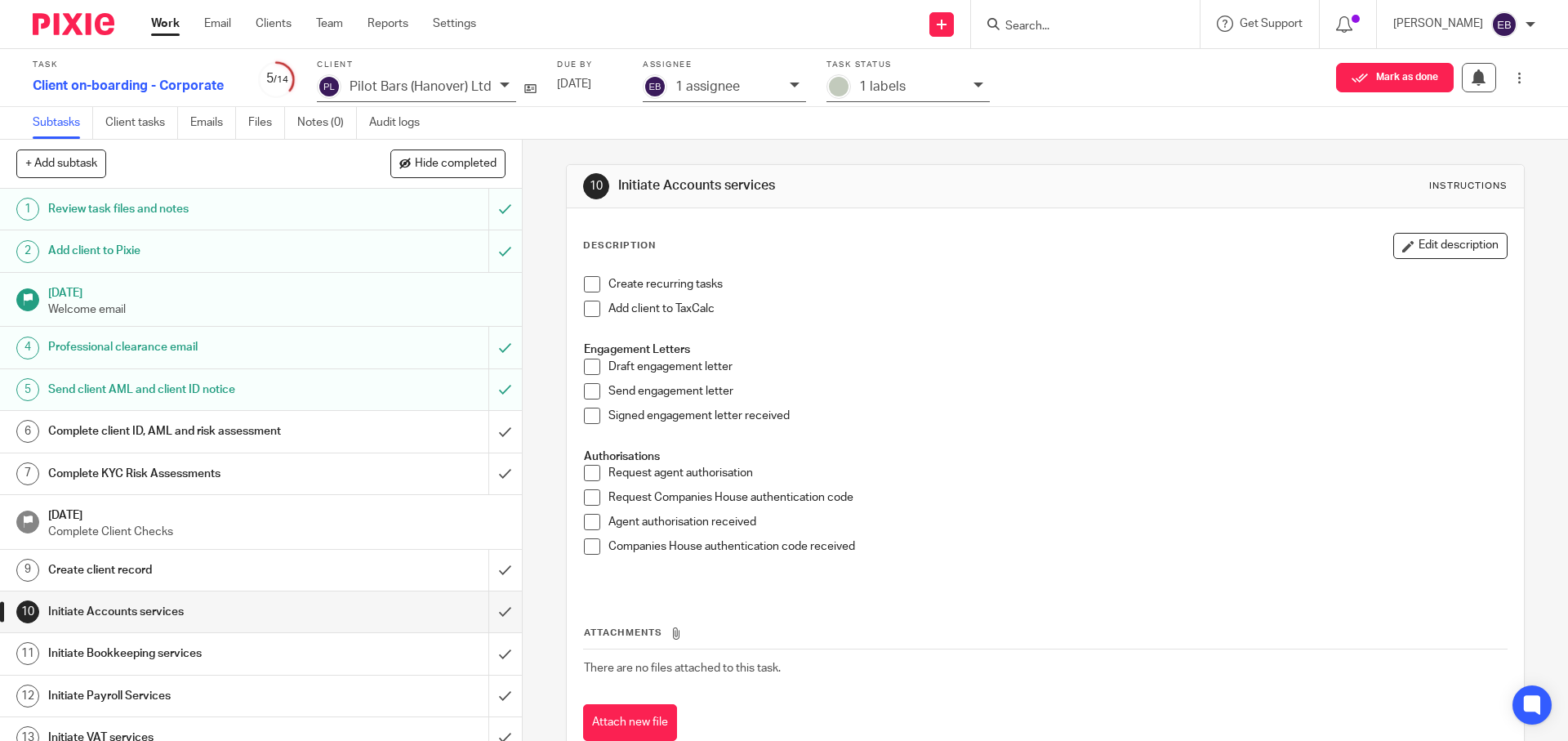
scroll to position [50, 0]
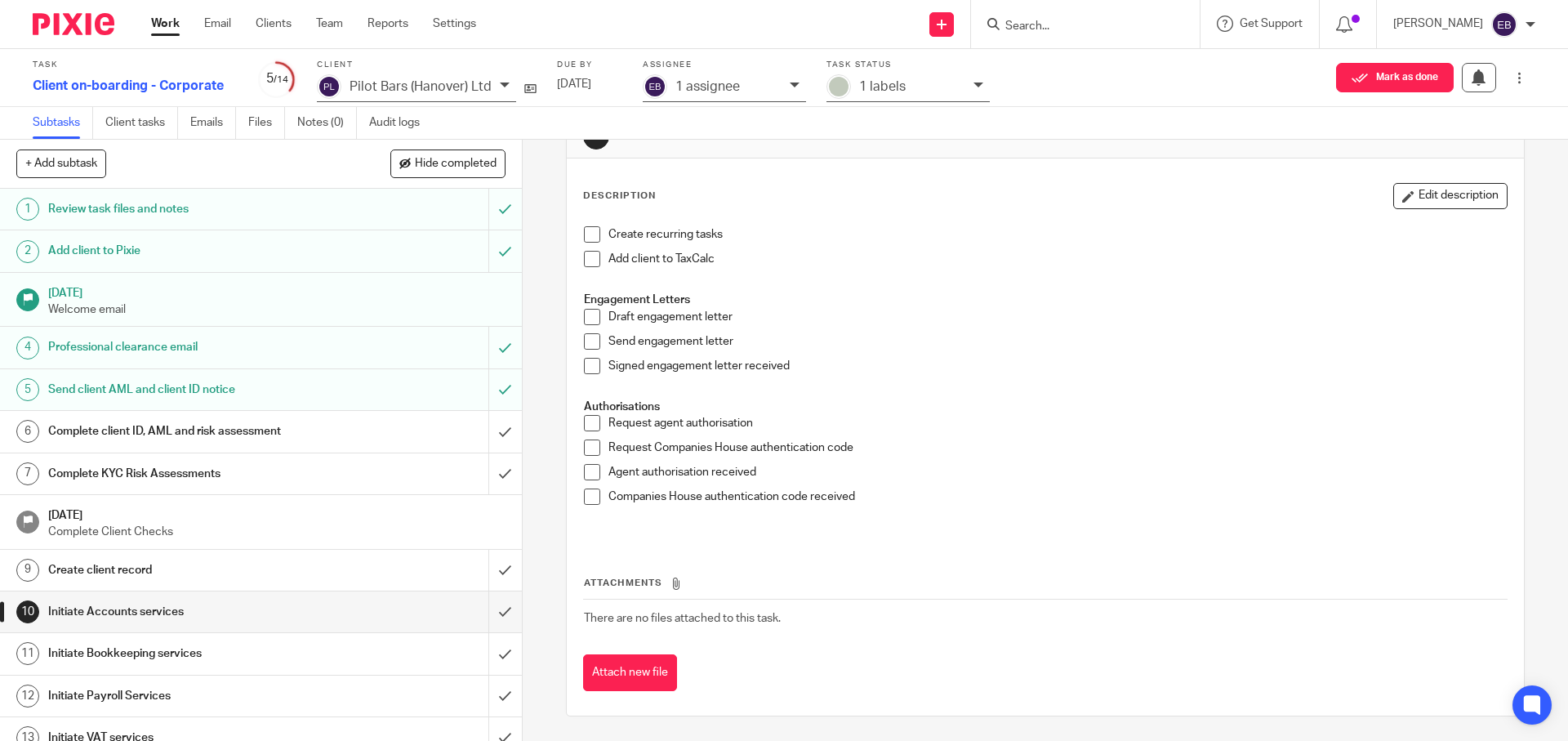
click at [587, 455] on span at bounding box center [591, 447] width 17 height 17
click at [585, 496] on span at bounding box center [591, 496] width 17 height 17
click at [283, 432] on h1 "Complete client ID, AML and risk assessment" at bounding box center [189, 431] width 282 height 24
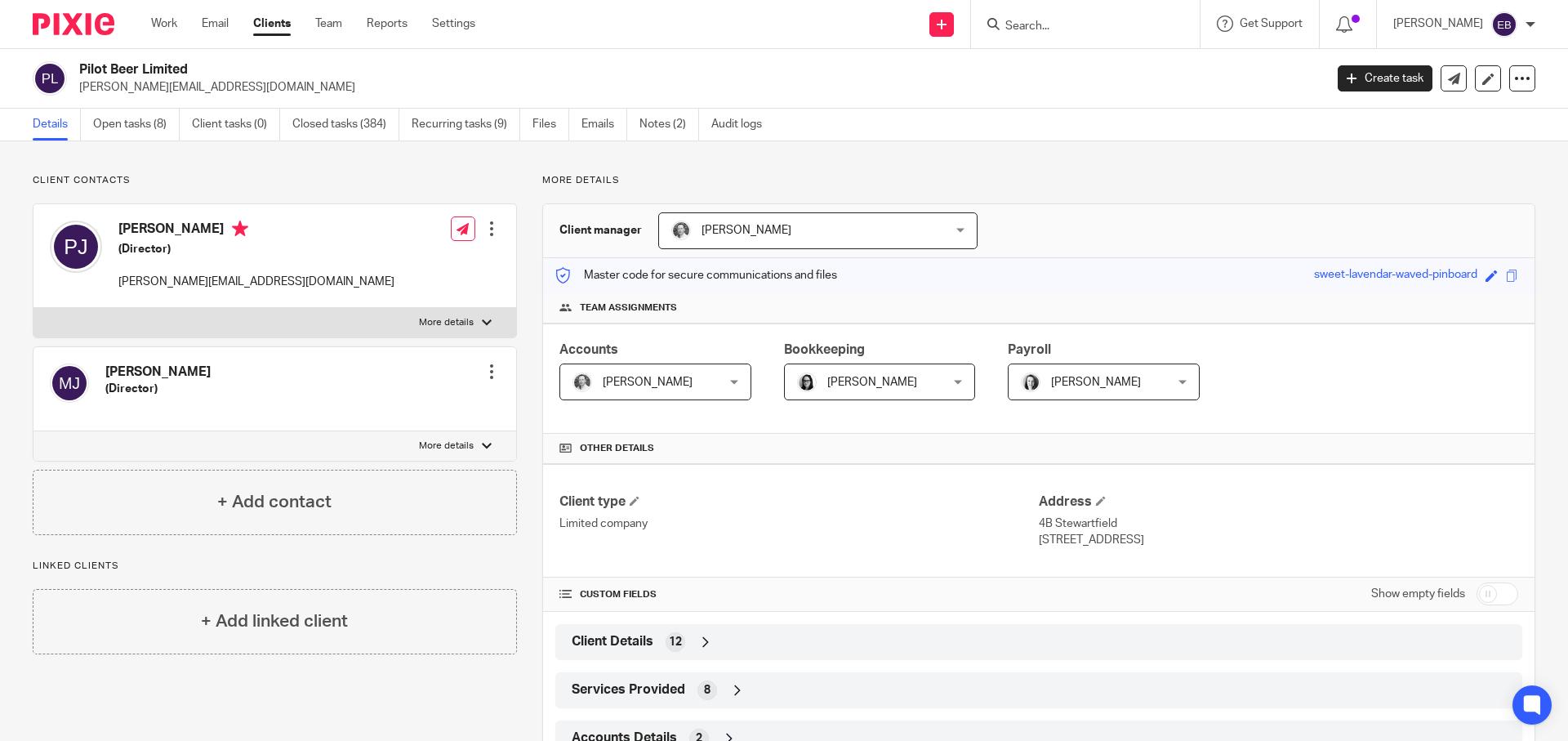
scroll to position [158, 0]
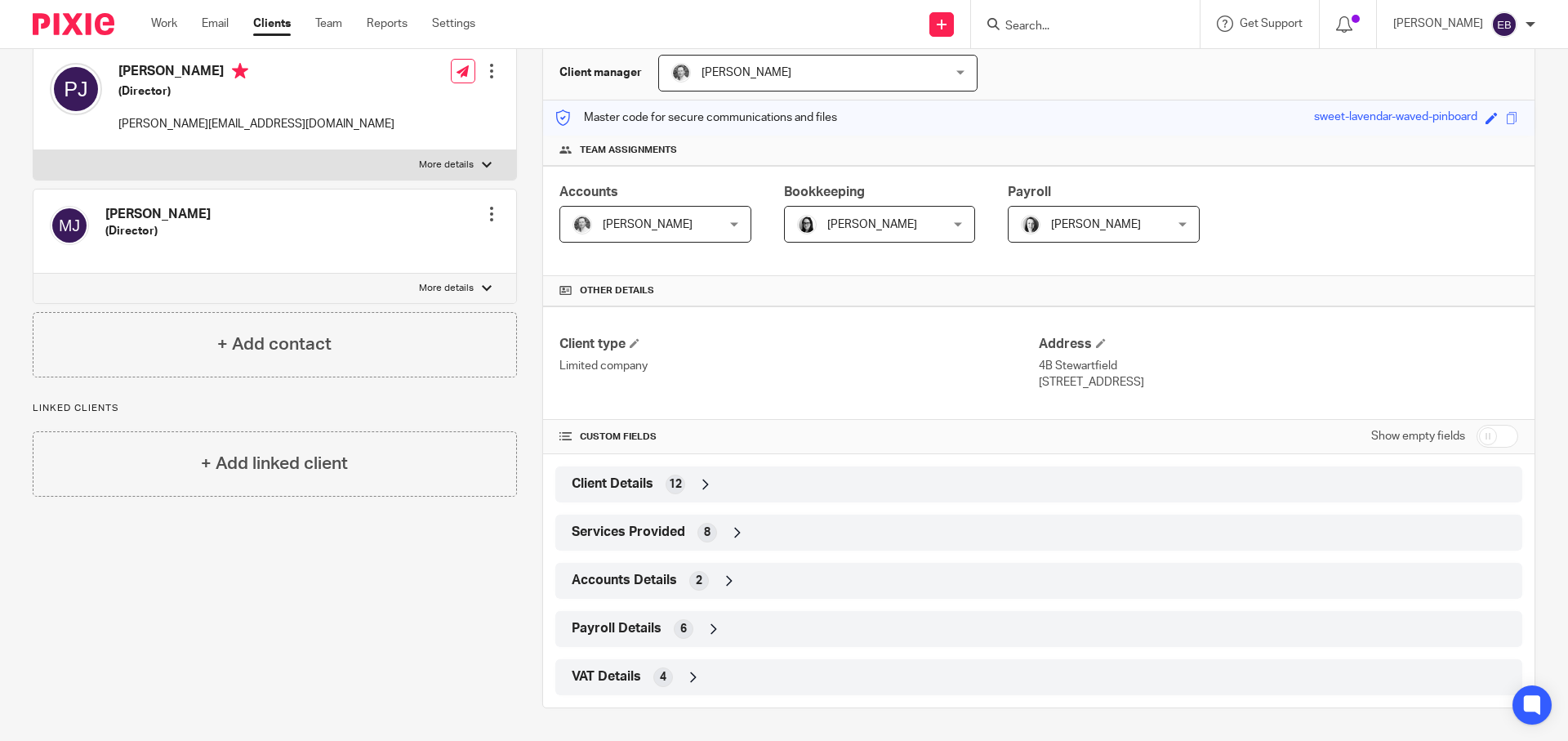
click at [619, 500] on div "Client Details 12" at bounding box center [1039, 483] width 967 height 36
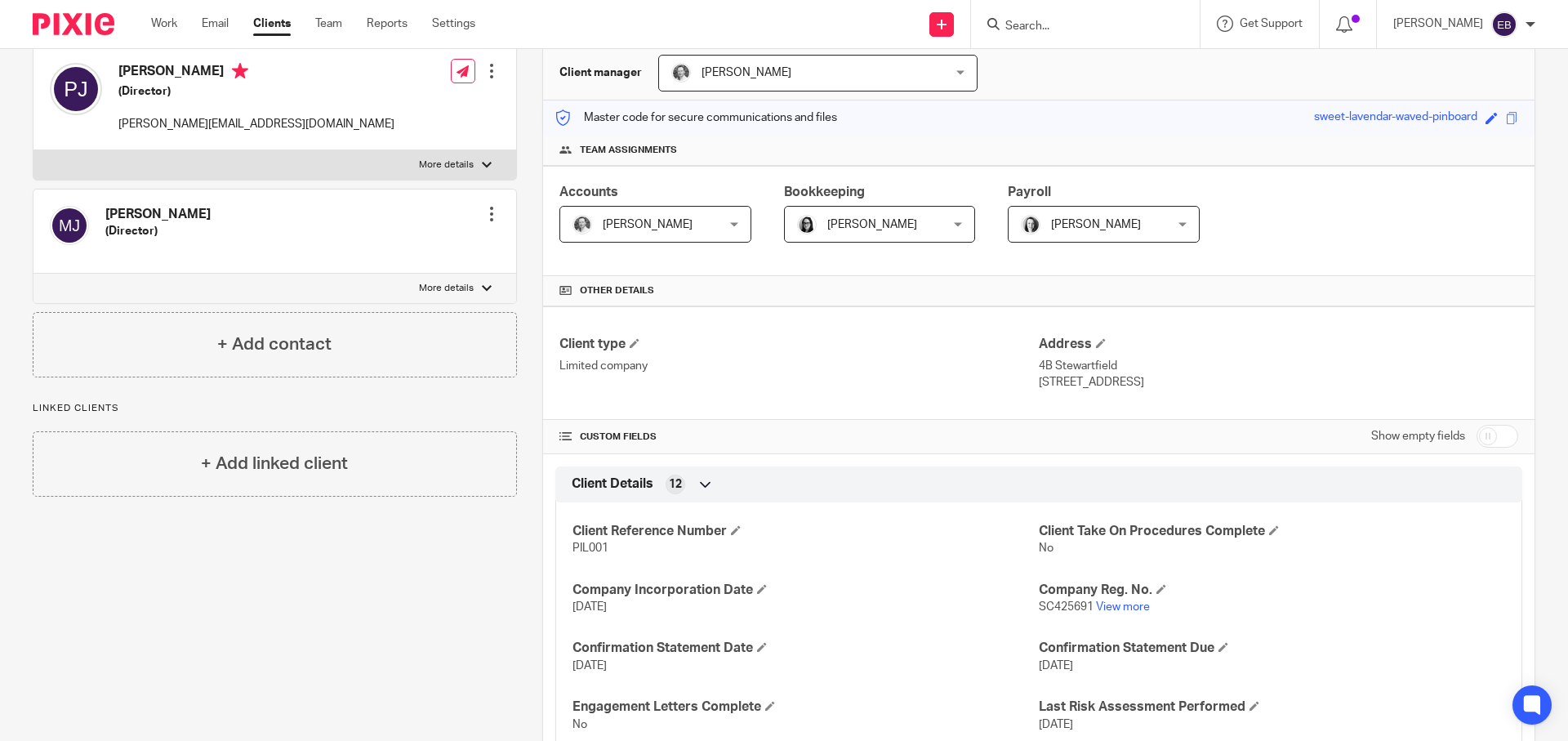
scroll to position [226, 0]
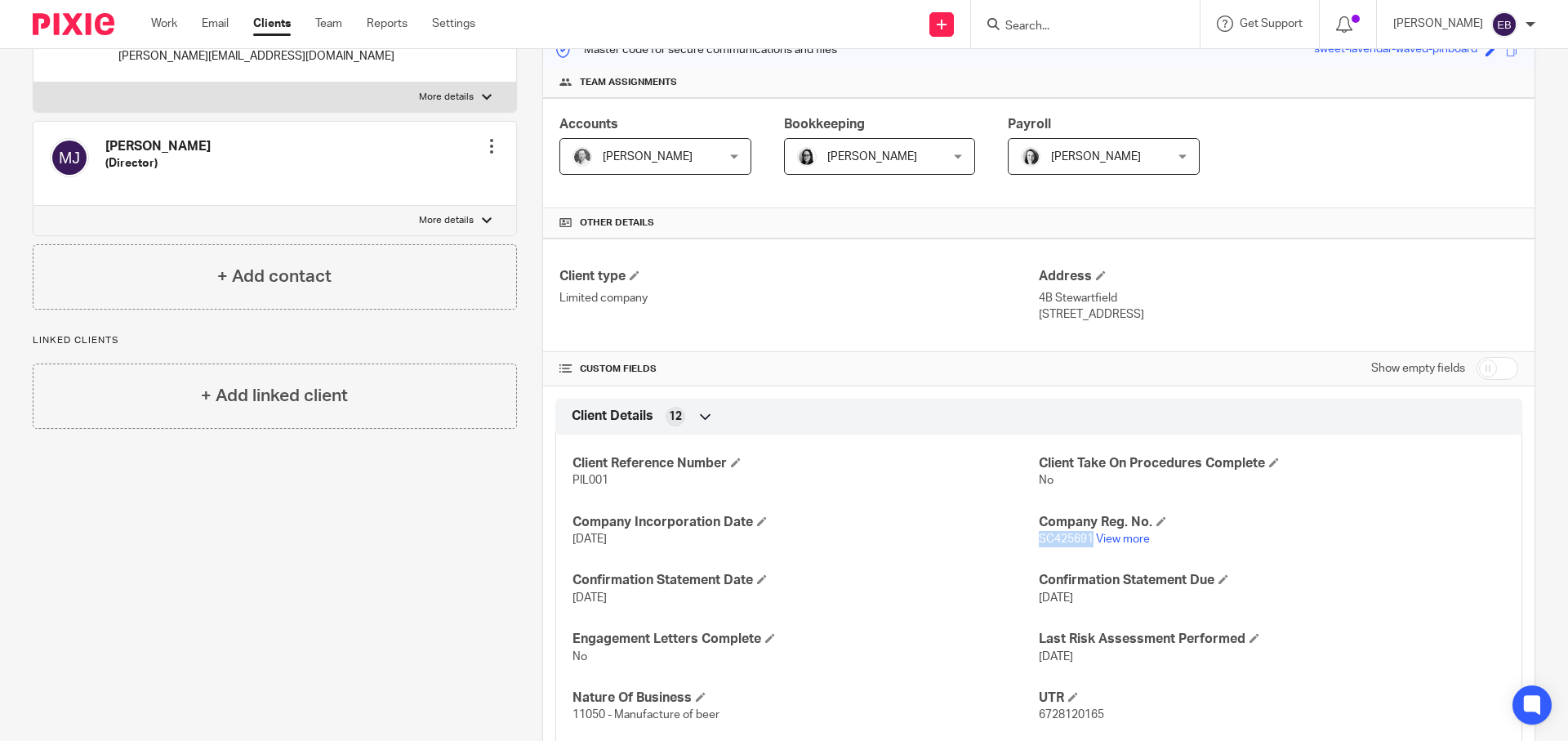
drag, startPoint x: 1085, startPoint y: 538, endPoint x: 1033, endPoint y: 541, distance: 52.1
click at [1039, 541] on span "SC425691" at bounding box center [1066, 538] width 55 height 11
copy span "SC425691"
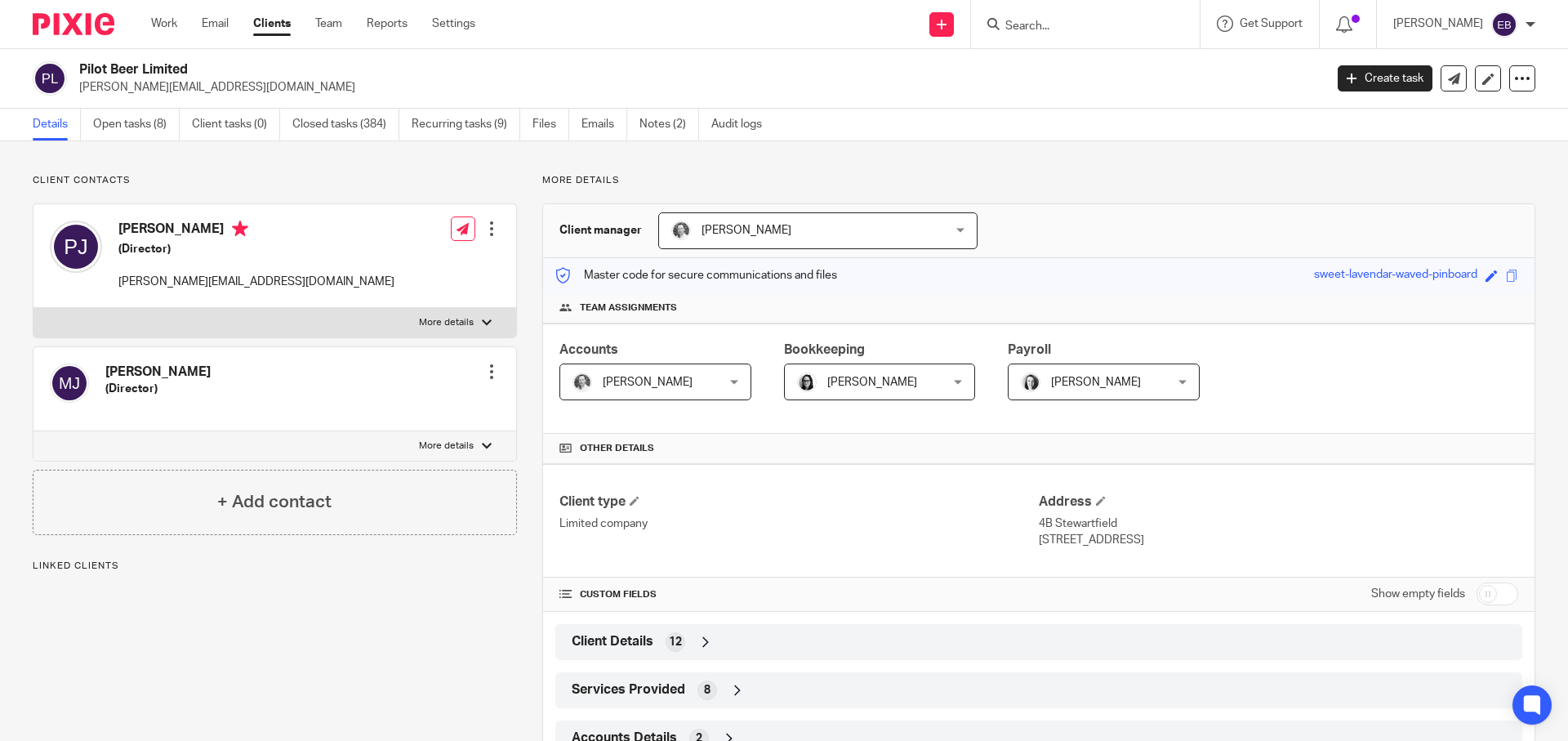
scroll to position [104, 0]
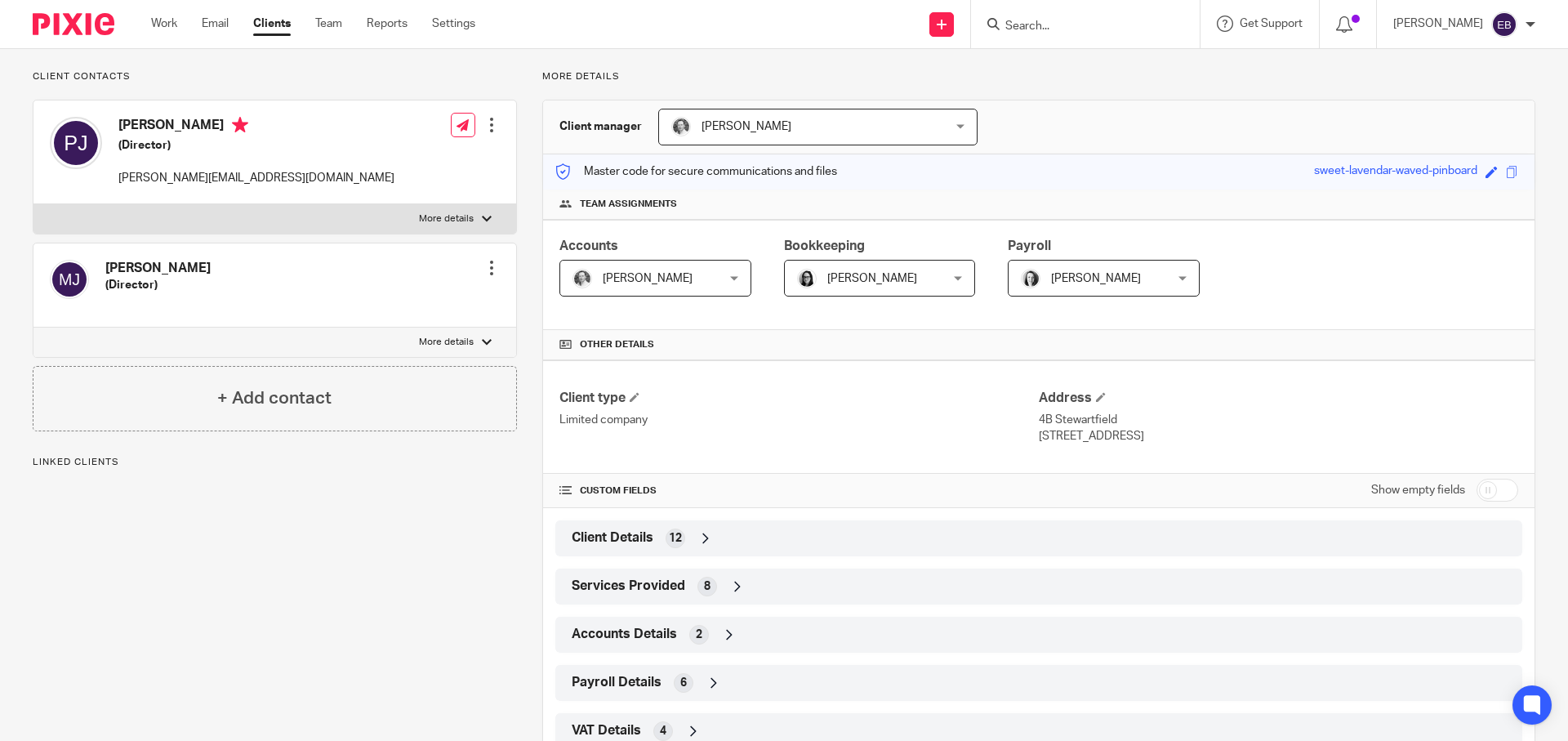
click at [602, 544] on span "Client Details" at bounding box center [612, 538] width 82 height 17
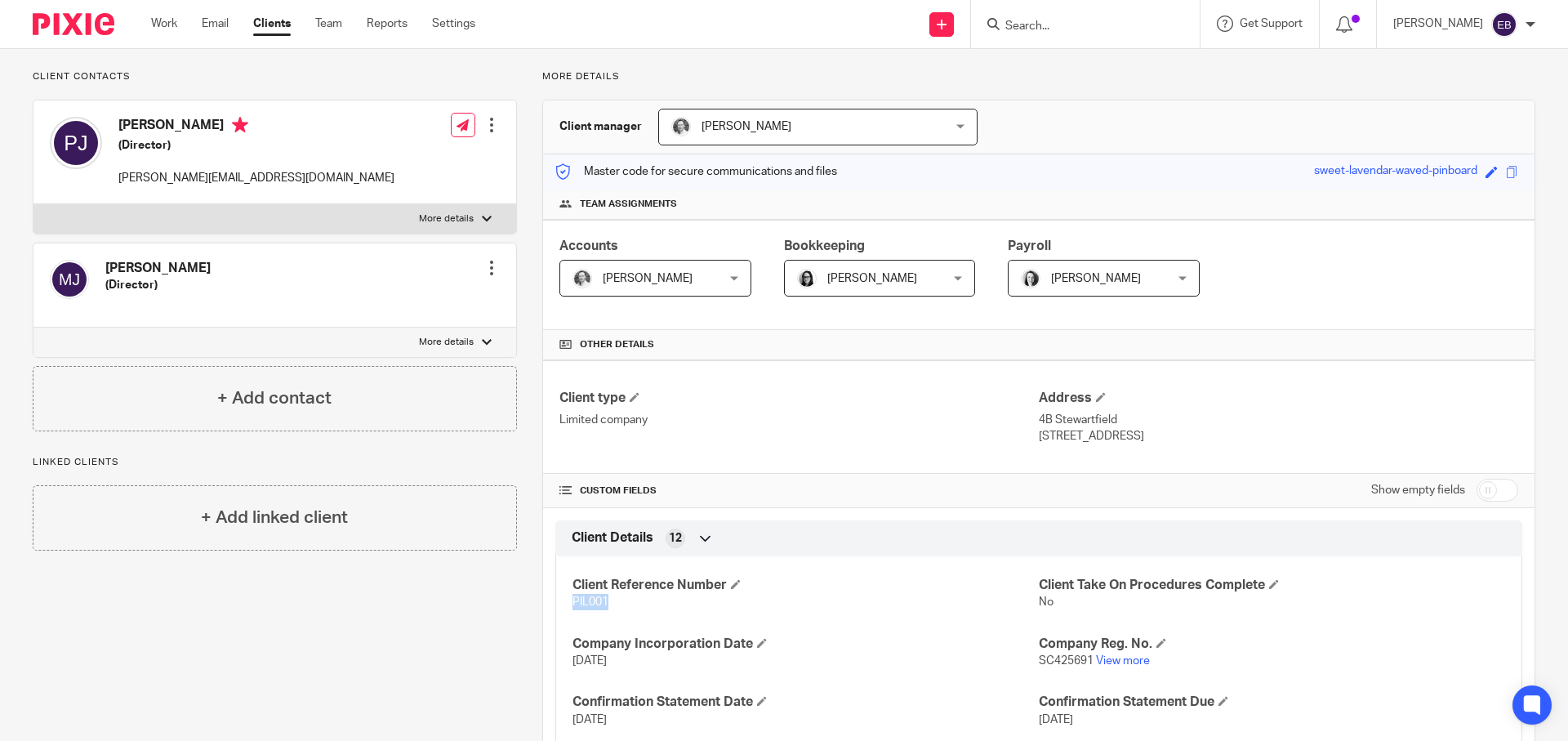
drag, startPoint x: 601, startPoint y: 601, endPoint x: 565, endPoint y: 600, distance: 36.0
click at [565, 600] on div "Client Reference Number PIL001 Client Take On Procedures Complete No Company In…" at bounding box center [1039, 735] width 967 height 381
copy span "PIL001"
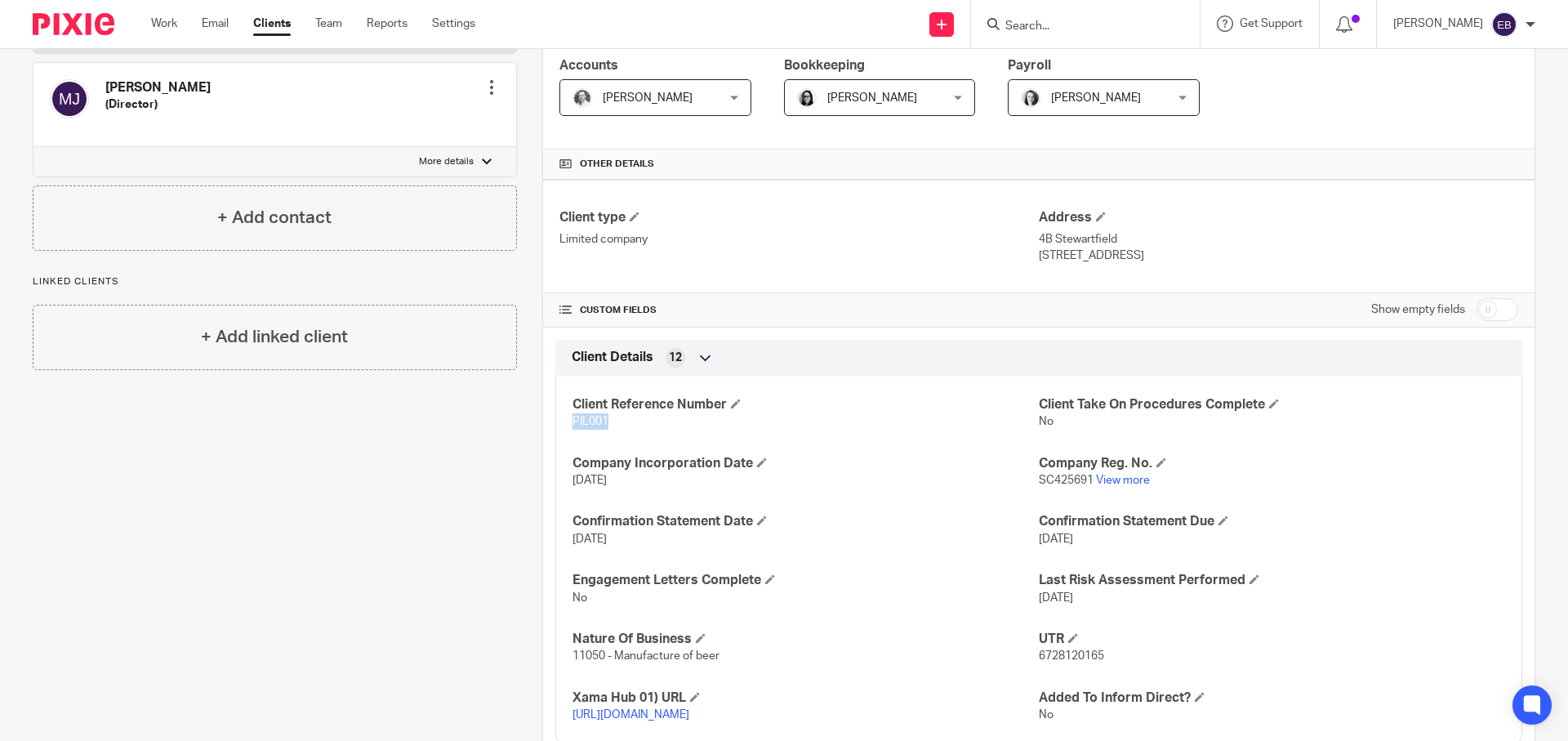
scroll to position [0, 0]
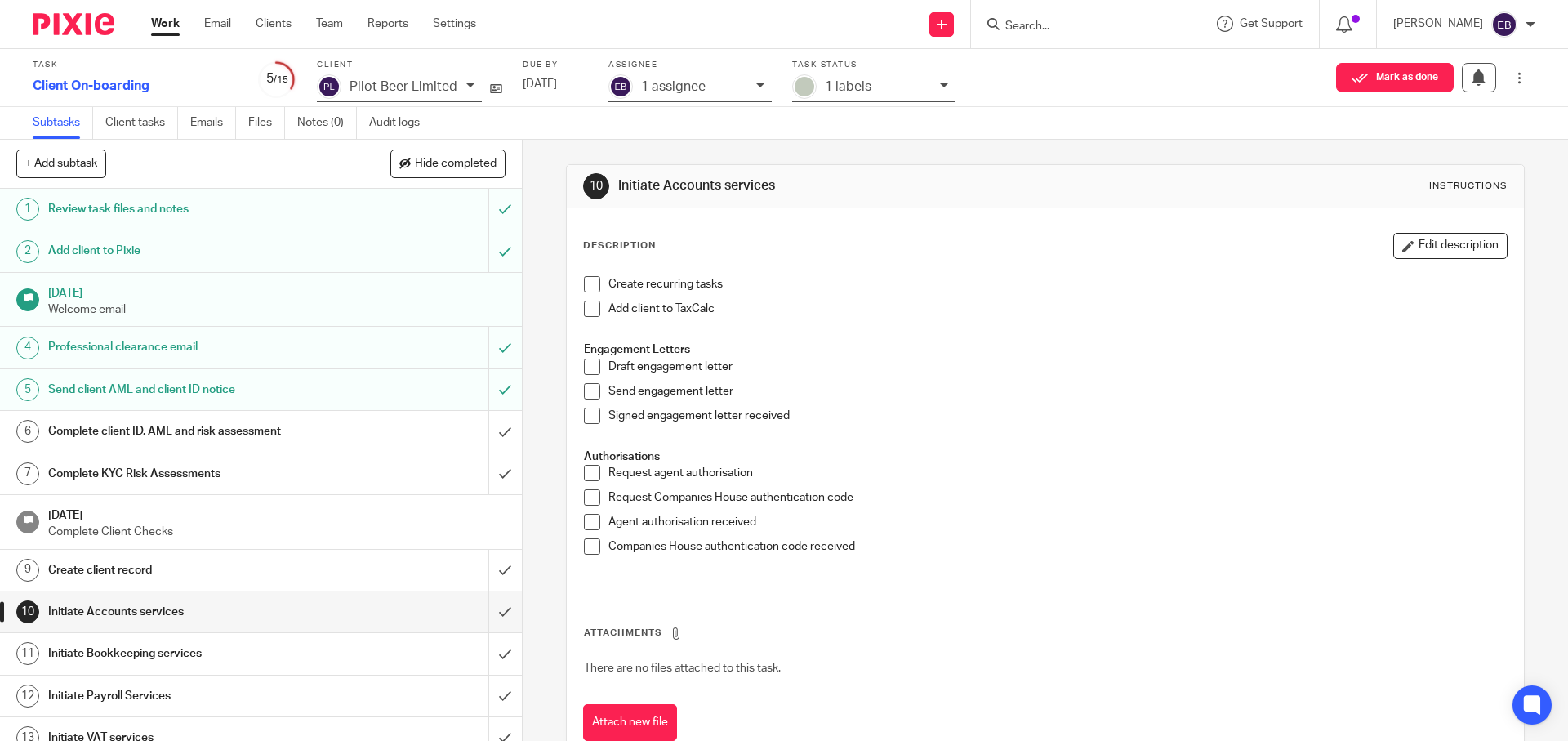
click at [585, 468] on span at bounding box center [591, 473] width 17 height 17
click at [585, 503] on span at bounding box center [591, 497] width 17 height 17
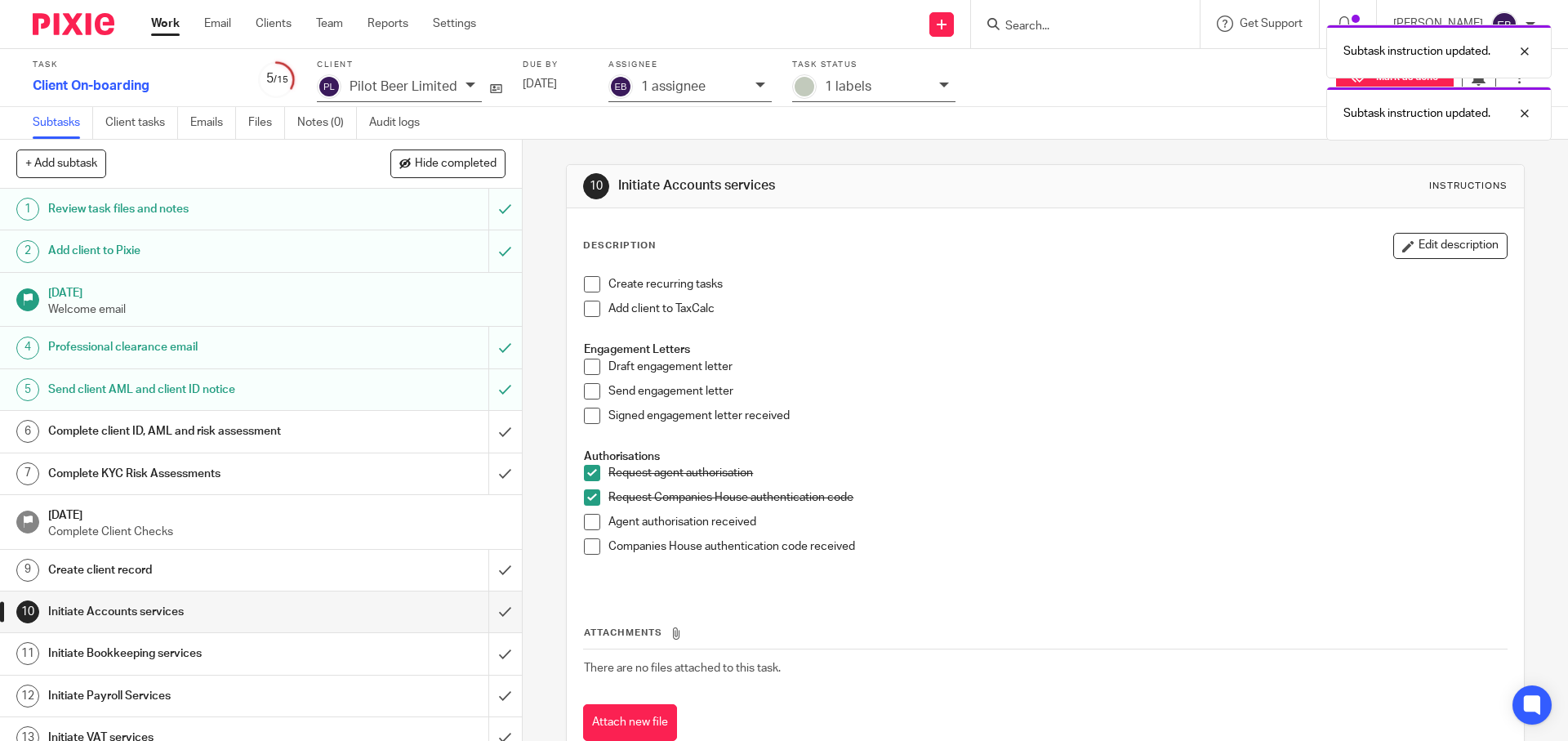
click at [587, 542] on span at bounding box center [591, 546] width 17 height 17
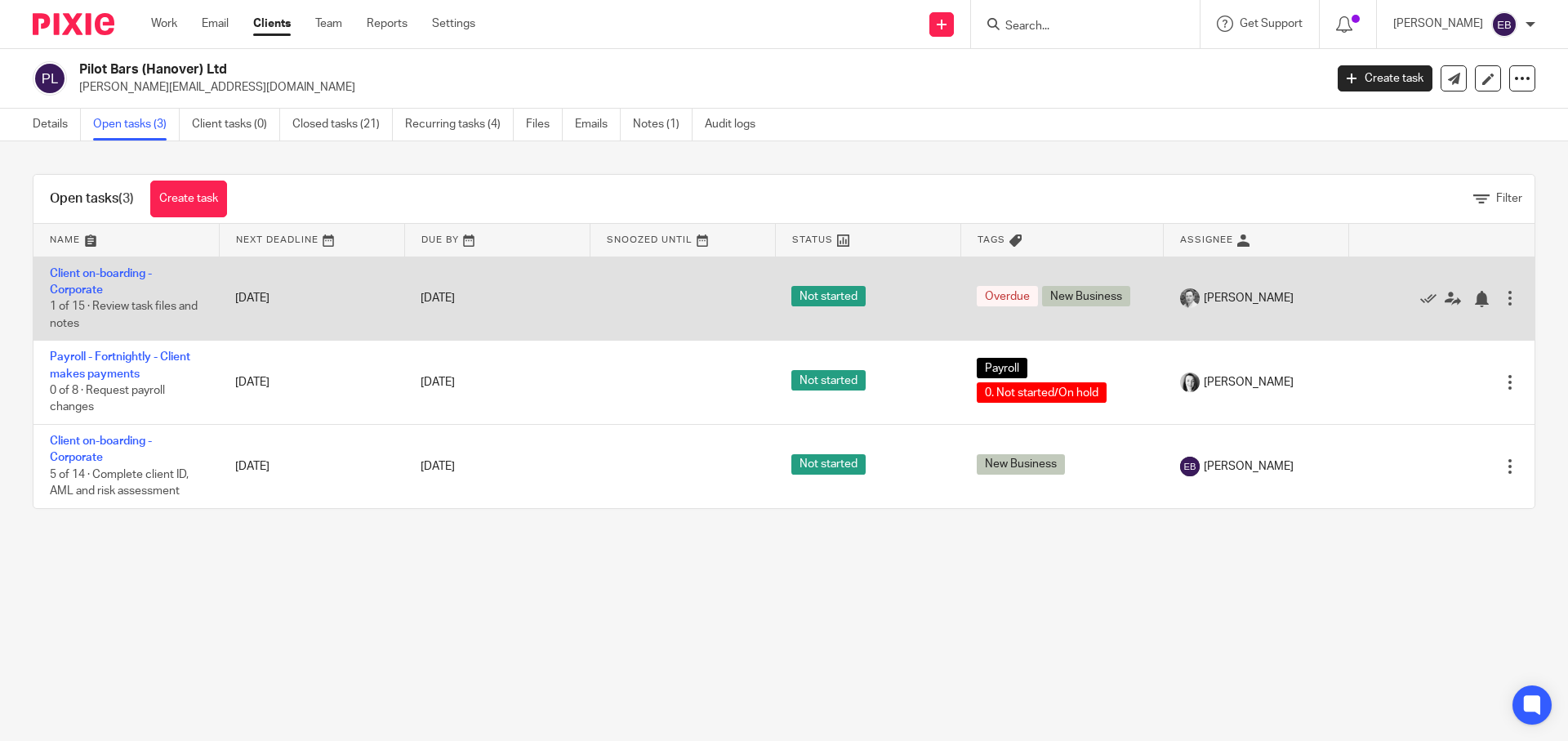
click at [1502, 295] on div at bounding box center [1510, 298] width 17 height 17
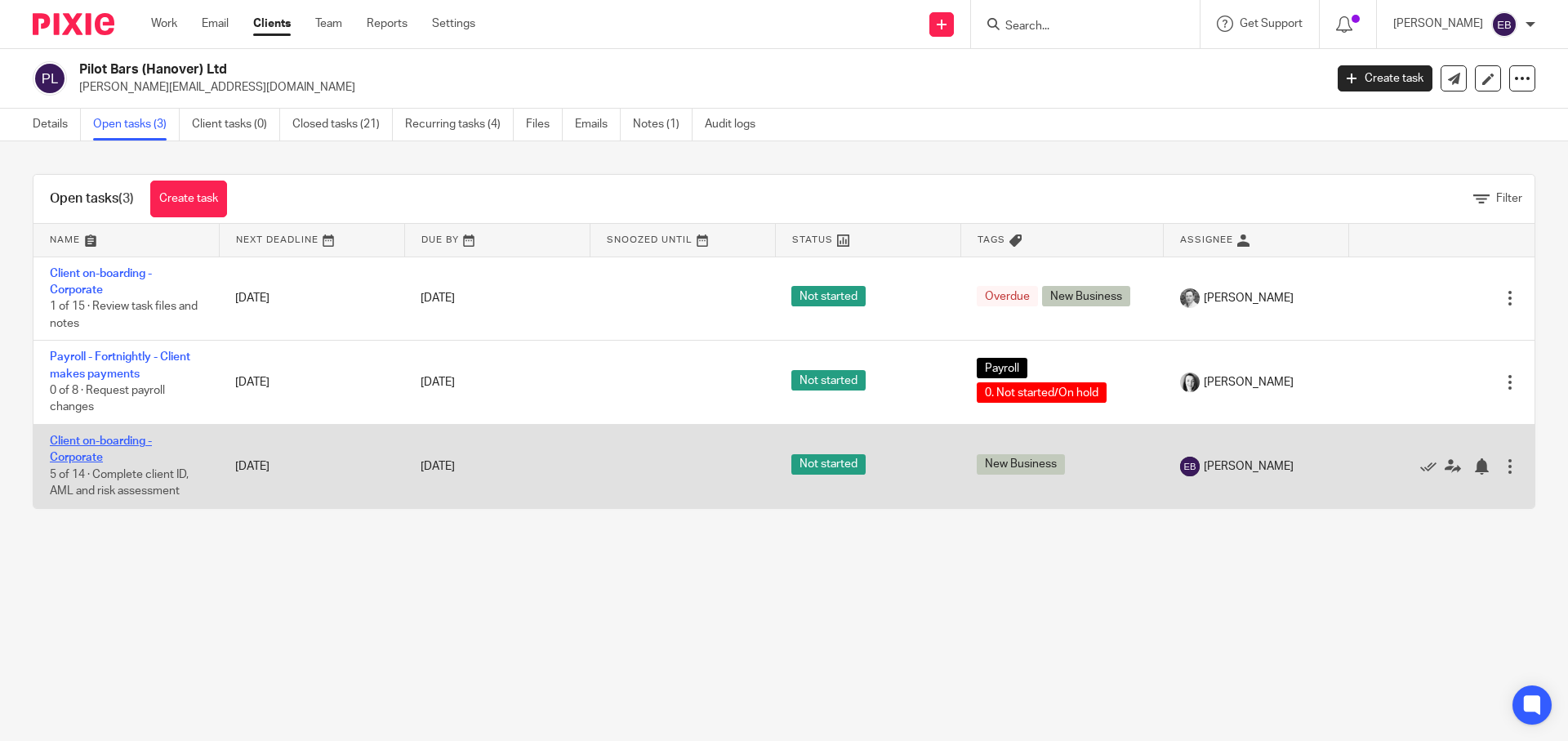
click at [85, 445] on link "Client on-boarding - Corporate" at bounding box center [100, 449] width 102 height 28
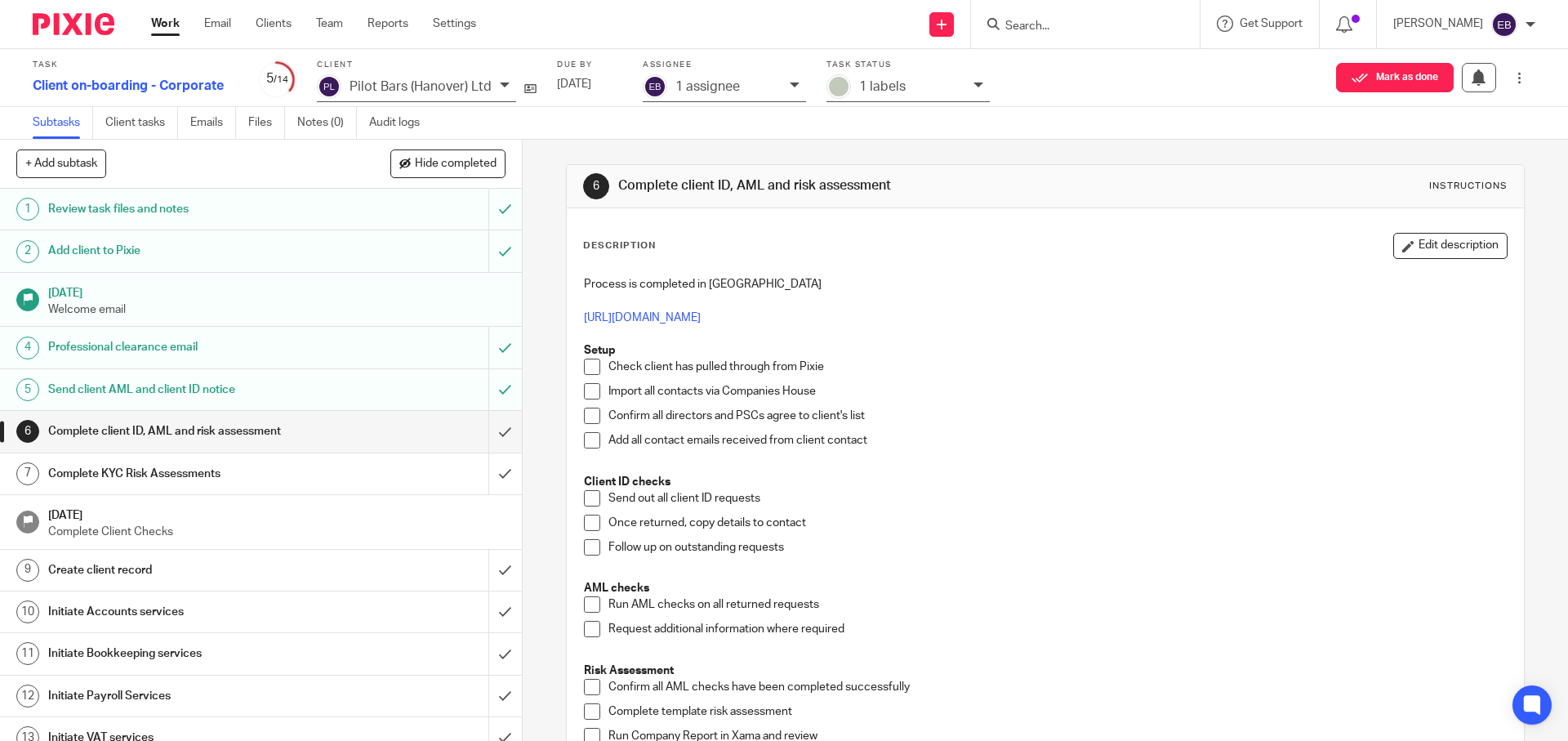
click at [220, 222] on link "1 Review task files and notes" at bounding box center [244, 209] width 489 height 41
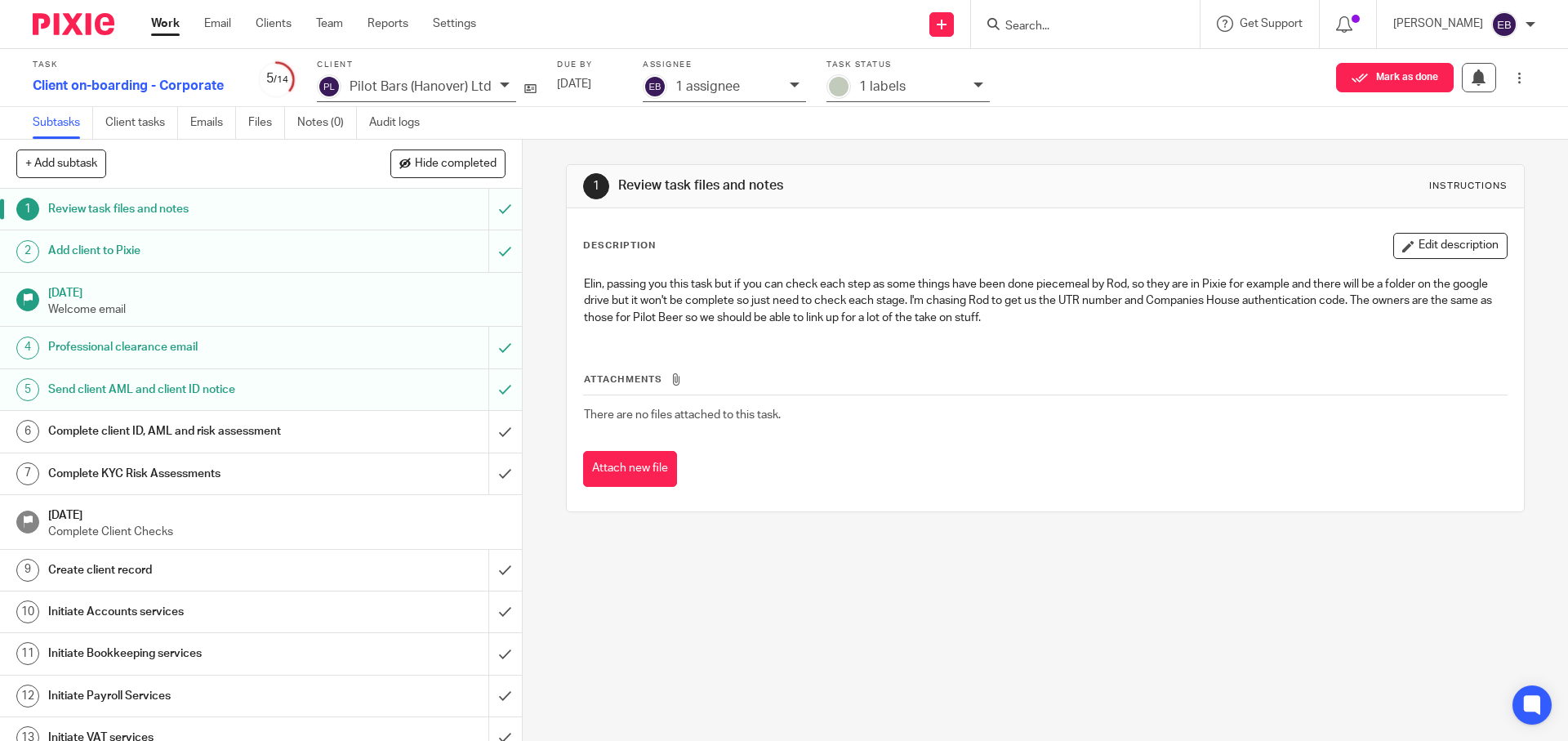
click at [225, 617] on h1 "Initiate Accounts services" at bounding box center [189, 611] width 282 height 24
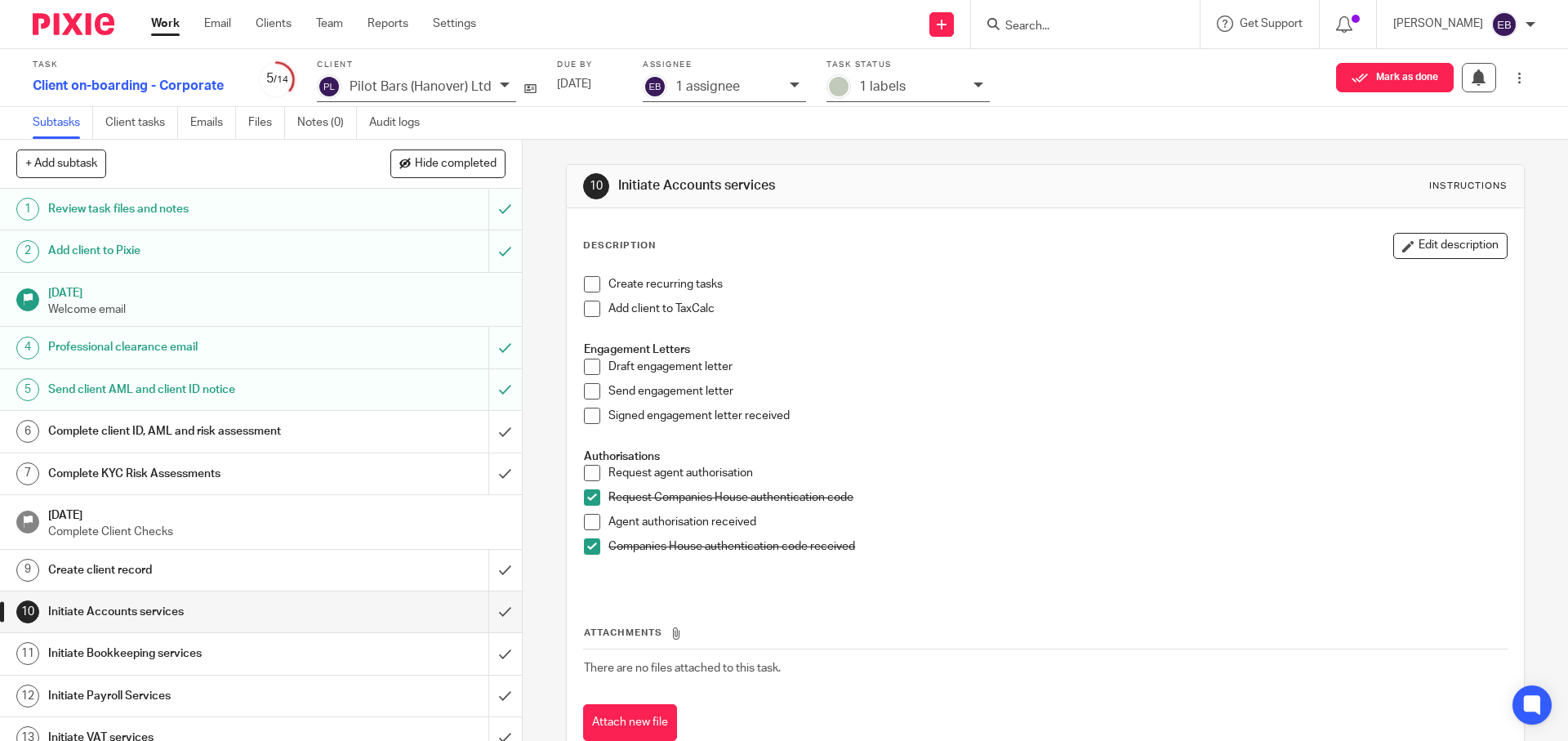
click at [591, 475] on span at bounding box center [591, 473] width 17 height 17
click at [390, 640] on link "11 Initiate Bookkeeping services" at bounding box center [244, 653] width 489 height 41
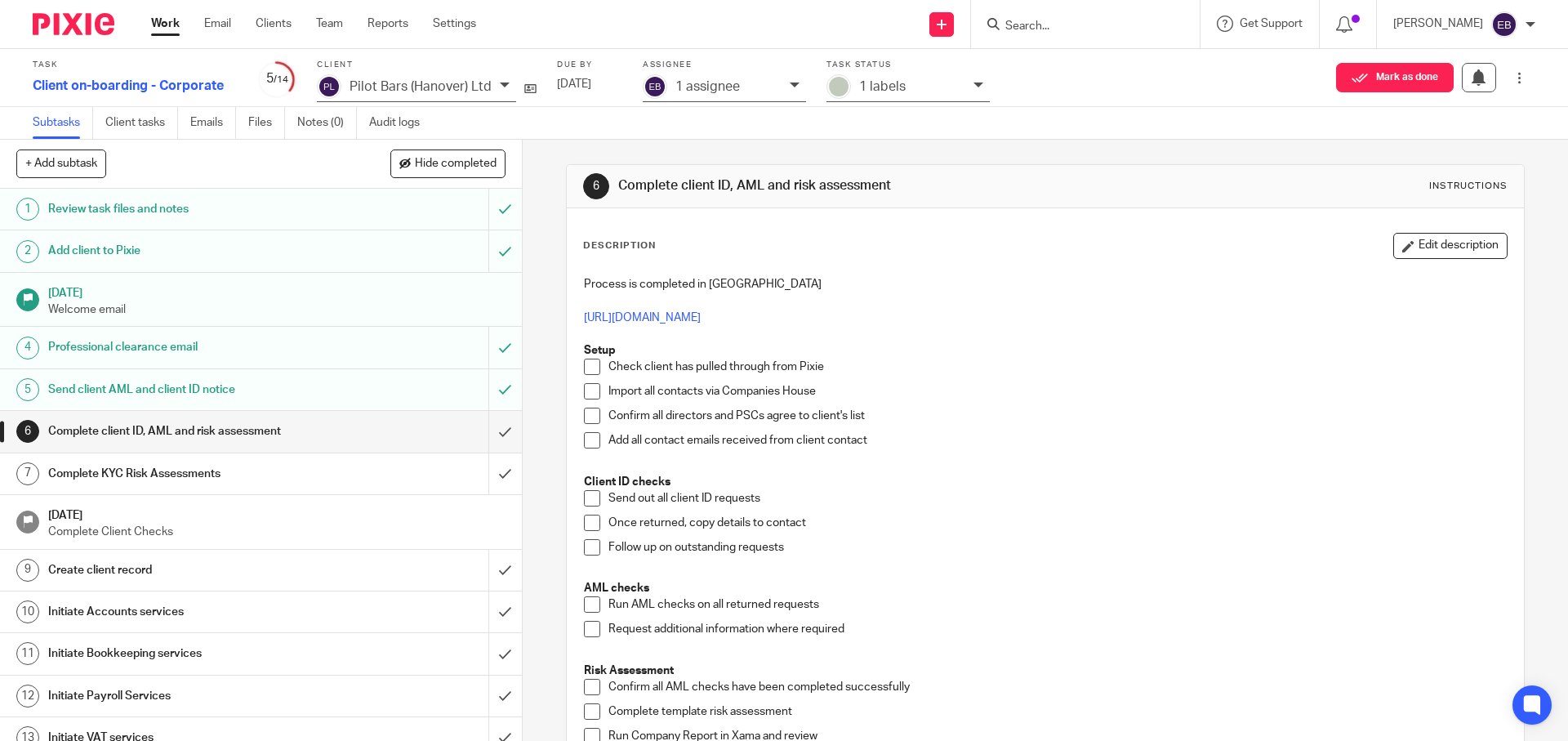
click at [591, 493] on span at bounding box center [591, 498] width 17 height 17
click at [585, 379] on li "Check client has pulled through from Pixie" at bounding box center [1044, 371] width 923 height 24
click at [590, 358] on p "Setup" at bounding box center [1044, 350] width 923 height 17
click at [588, 366] on span at bounding box center [591, 367] width 17 height 17
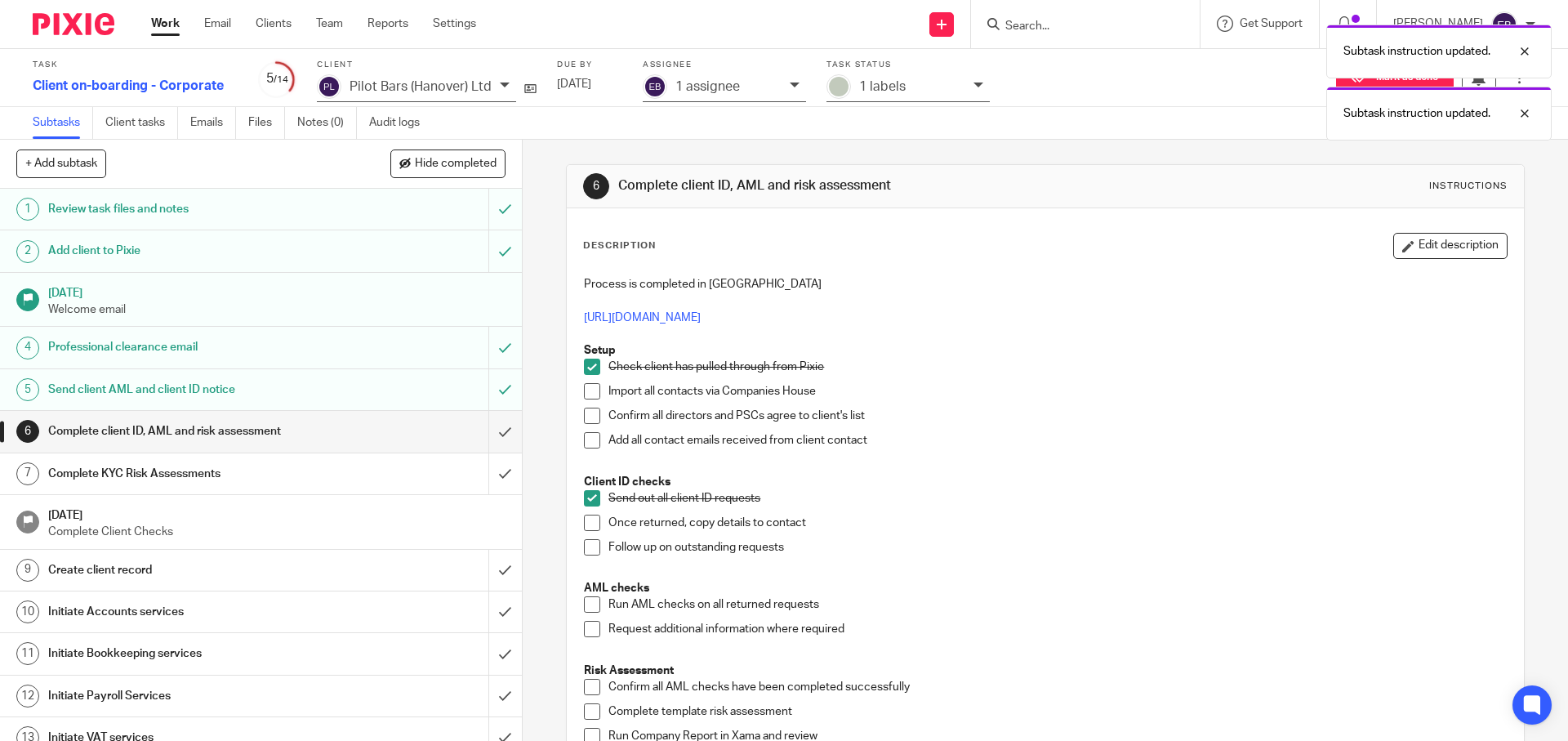
click at [590, 385] on span at bounding box center [591, 391] width 17 height 17
click at [592, 411] on span at bounding box center [591, 415] width 17 height 17
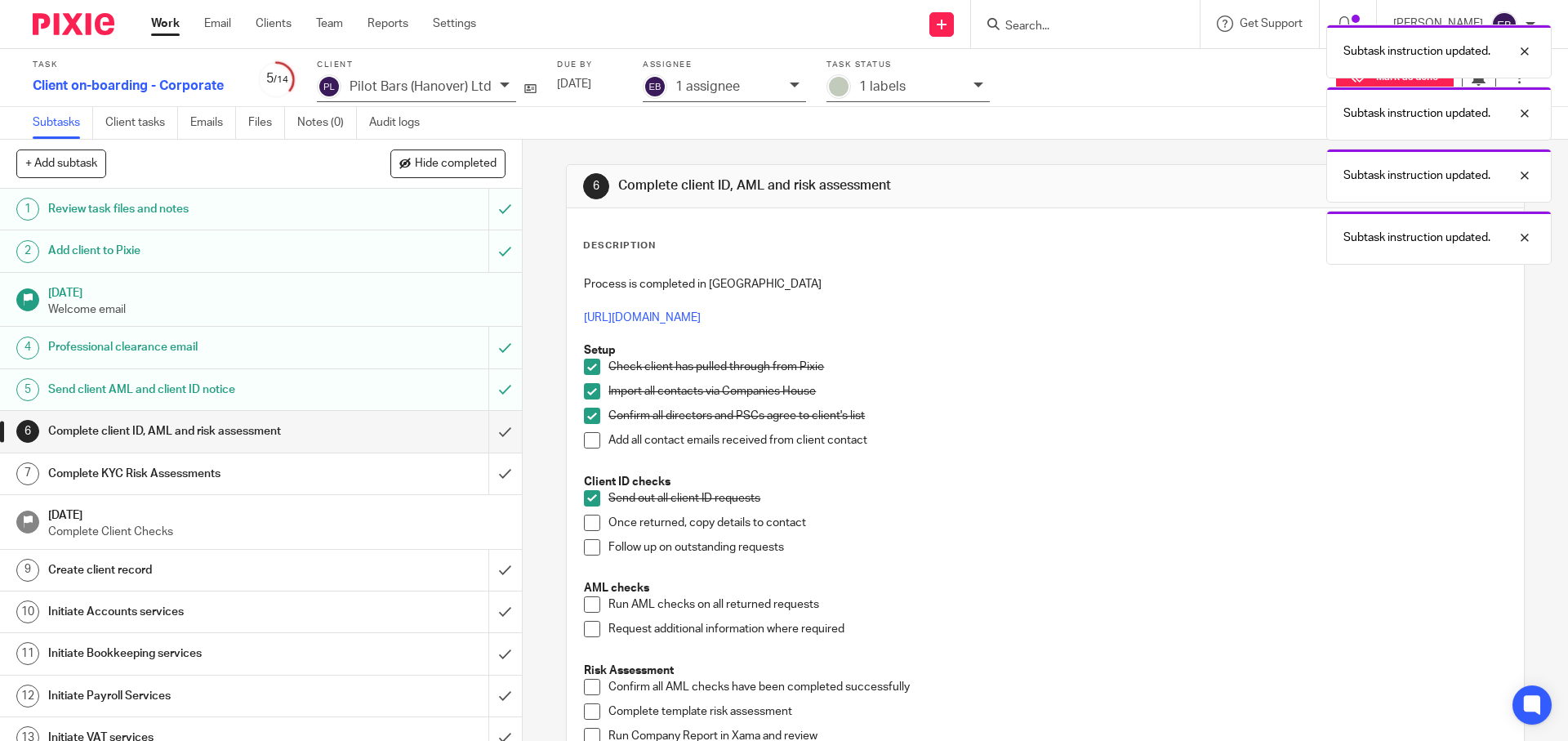
click at [587, 439] on span at bounding box center [591, 440] width 17 height 17
